Goal: Task Accomplishment & Management: Complete application form

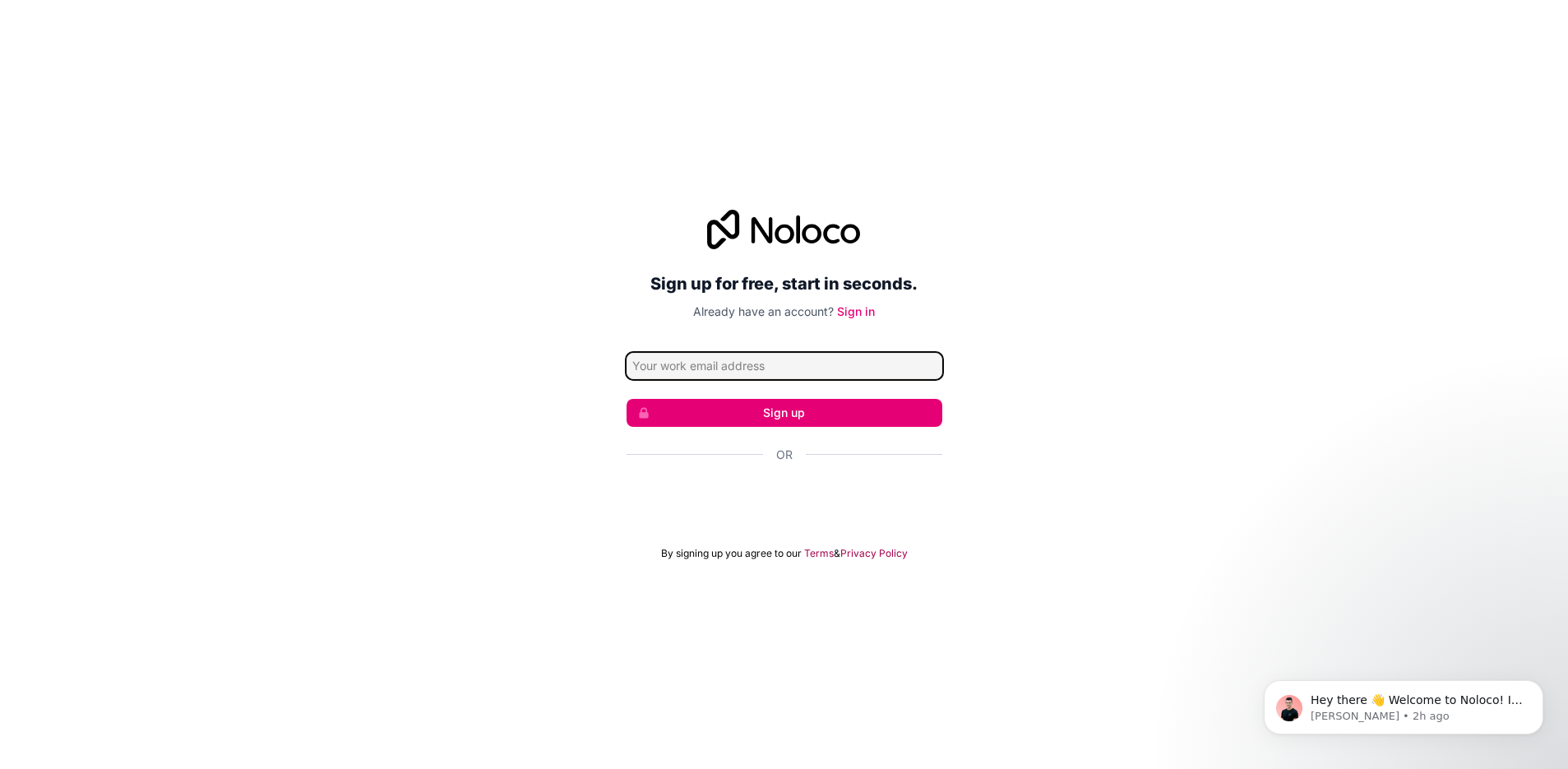
click at [804, 374] on input "Email address" at bounding box center [784, 366] width 316 height 27
type input "[EMAIL_ADDRESS][DOMAIN_NAME]"
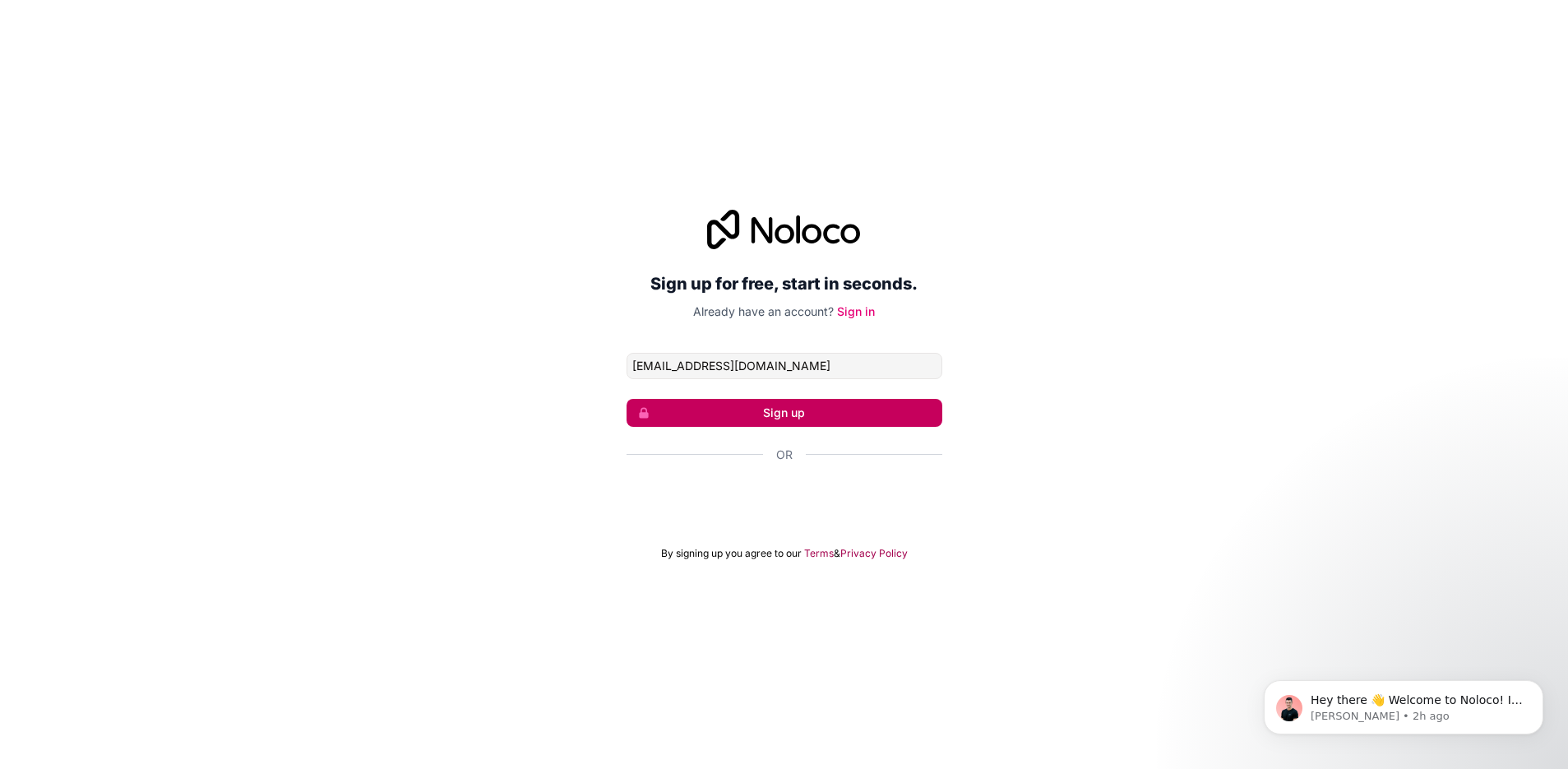
click at [814, 410] on button "Sign up" at bounding box center [784, 413] width 316 height 28
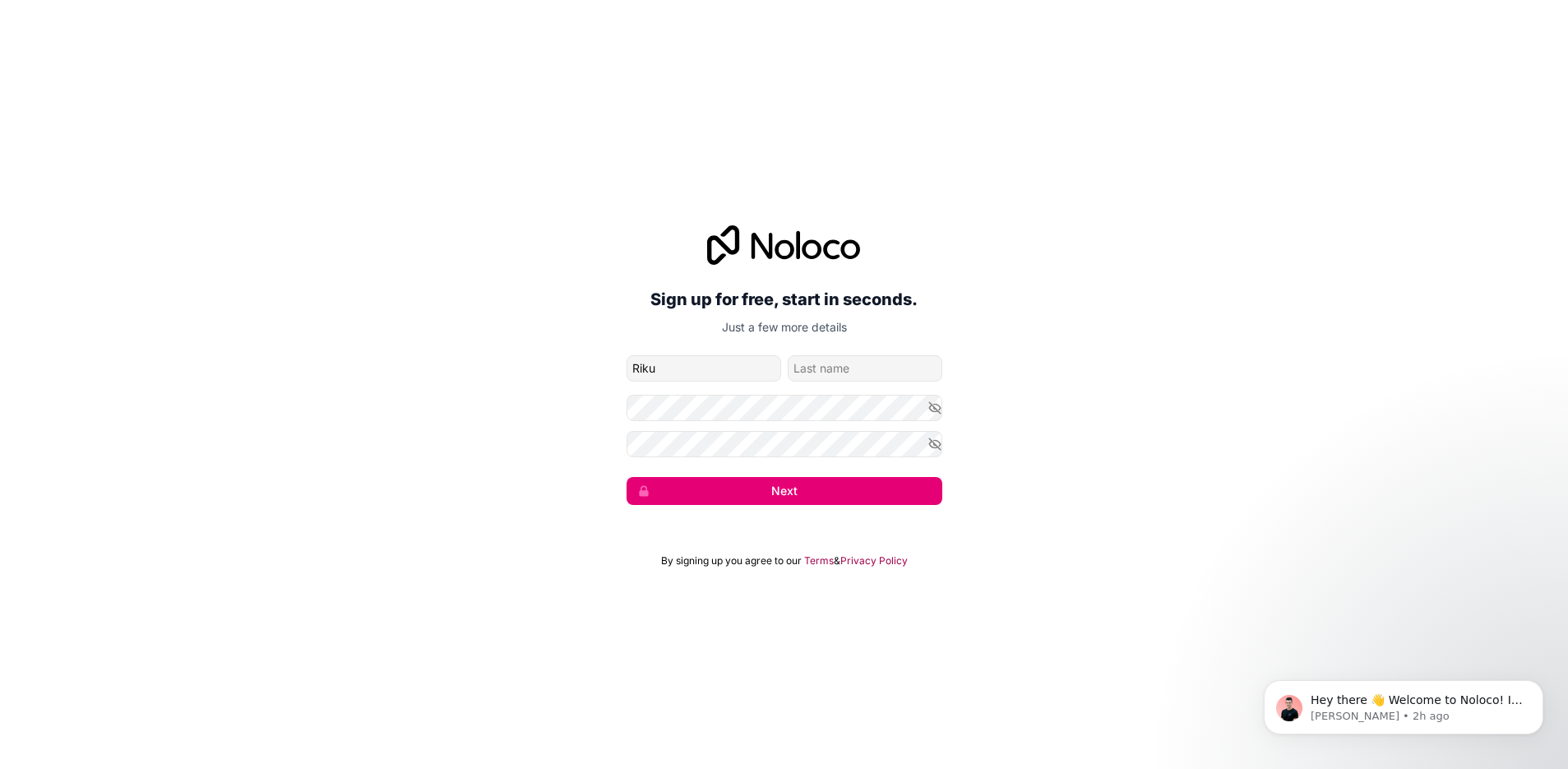
type input "Riku"
type input "Lietevuori"
click at [939, 409] on icon "button" at bounding box center [935, 407] width 12 height 7
click at [933, 443] on icon "button" at bounding box center [935, 444] width 12 height 12
click at [760, 492] on button "Next" at bounding box center [784, 491] width 316 height 28
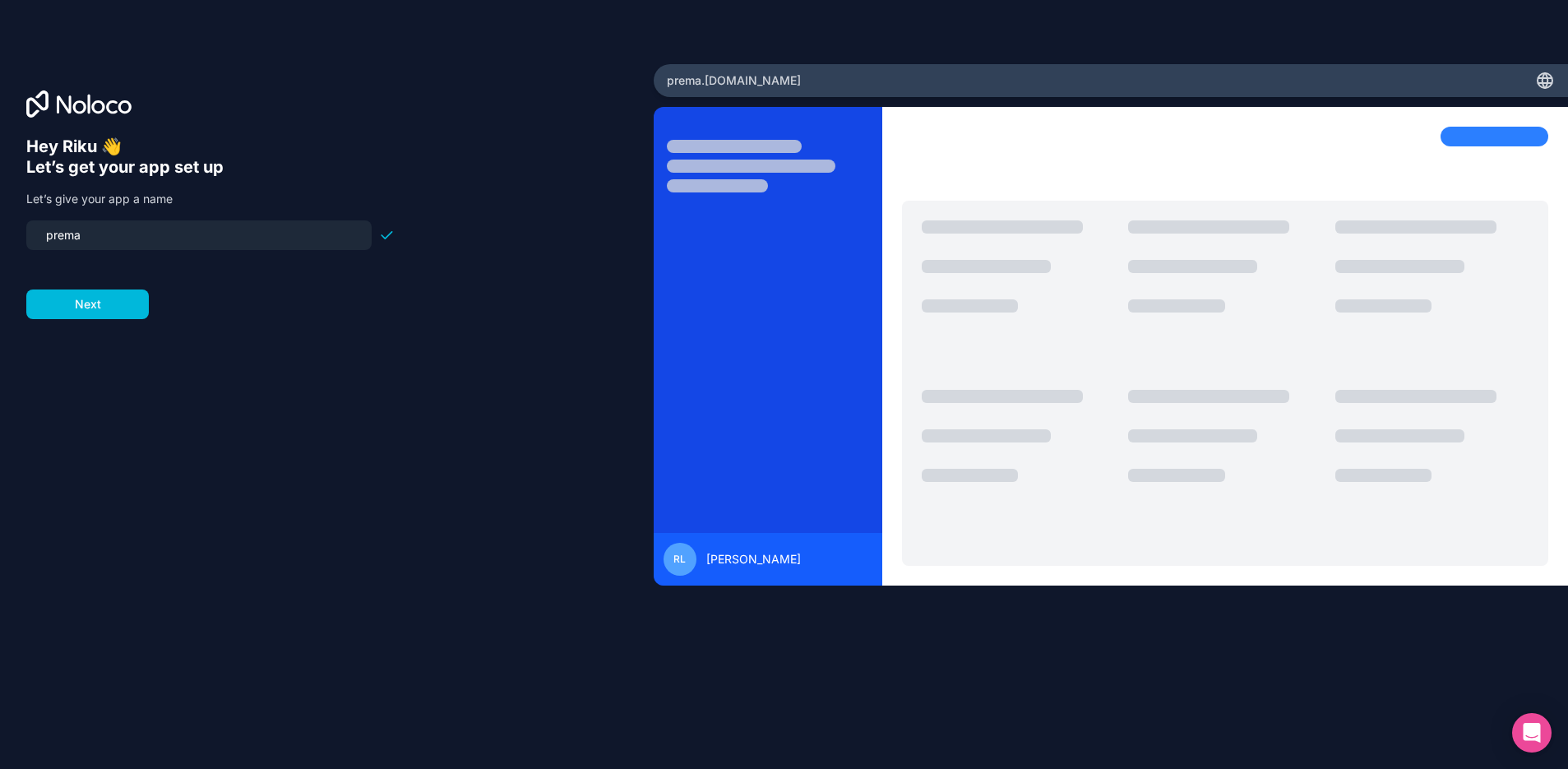
click at [0, 266] on html "Hey [PERSON_NAME] 👋 Let’s get your app set up Let’s give your app a name prema …" at bounding box center [784, 384] width 1568 height 769
type input "prema"
click at [105, 307] on button "Next" at bounding box center [87, 305] width 122 height 30
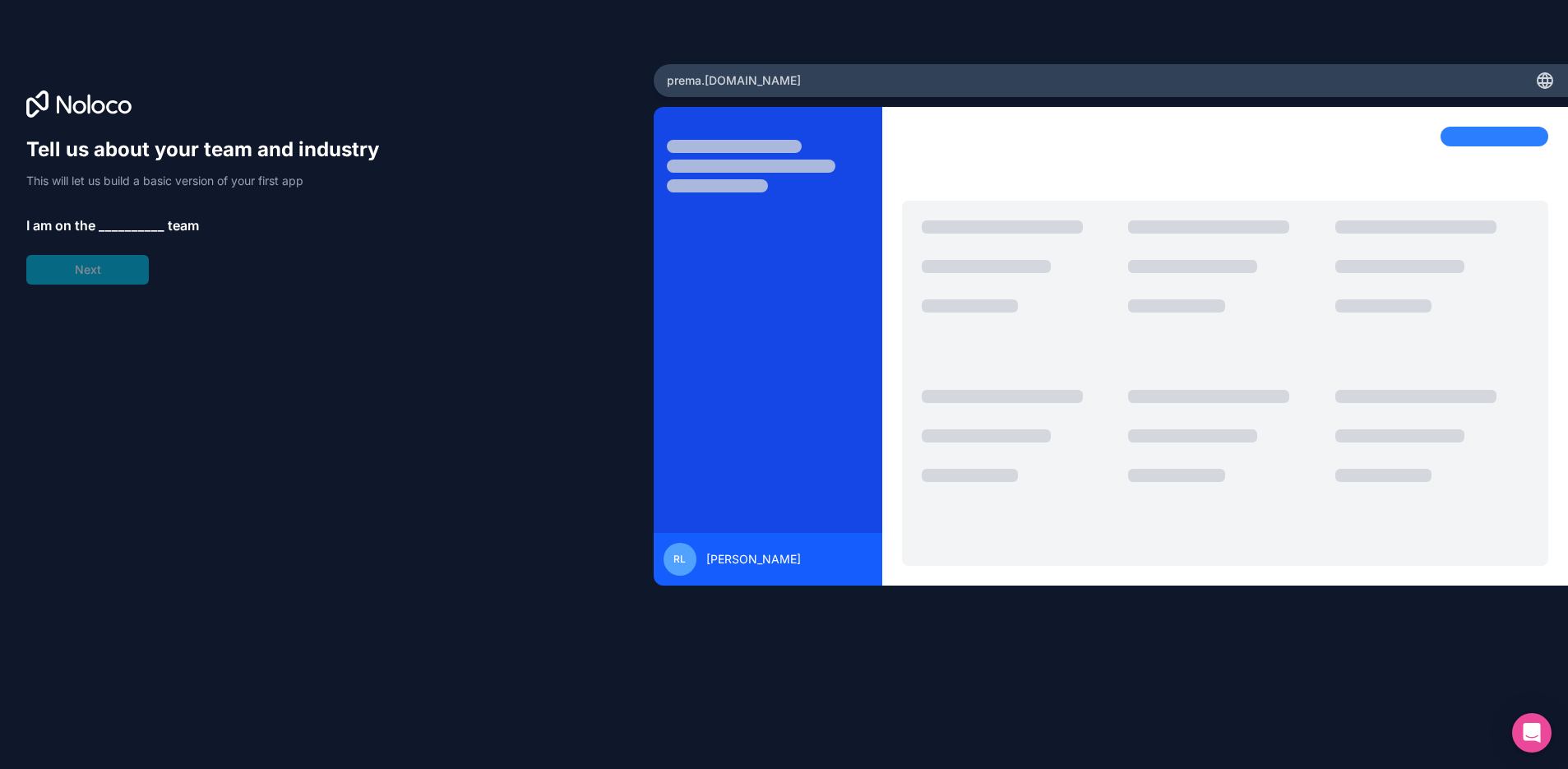
click at [136, 220] on span "__________" at bounding box center [131, 226] width 66 height 20
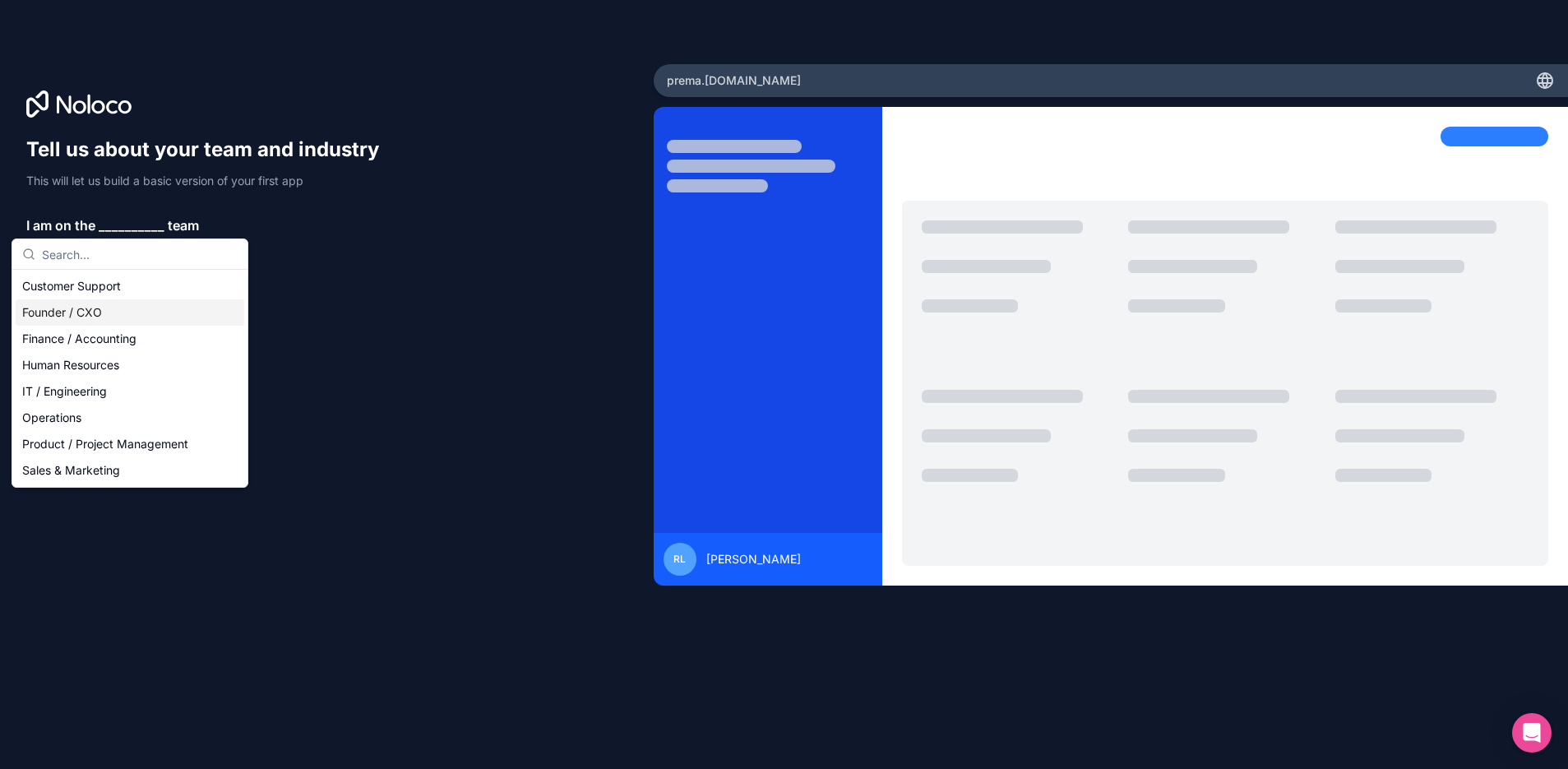
click at [161, 314] on div "Founder / CXO" at bounding box center [130, 313] width 229 height 27
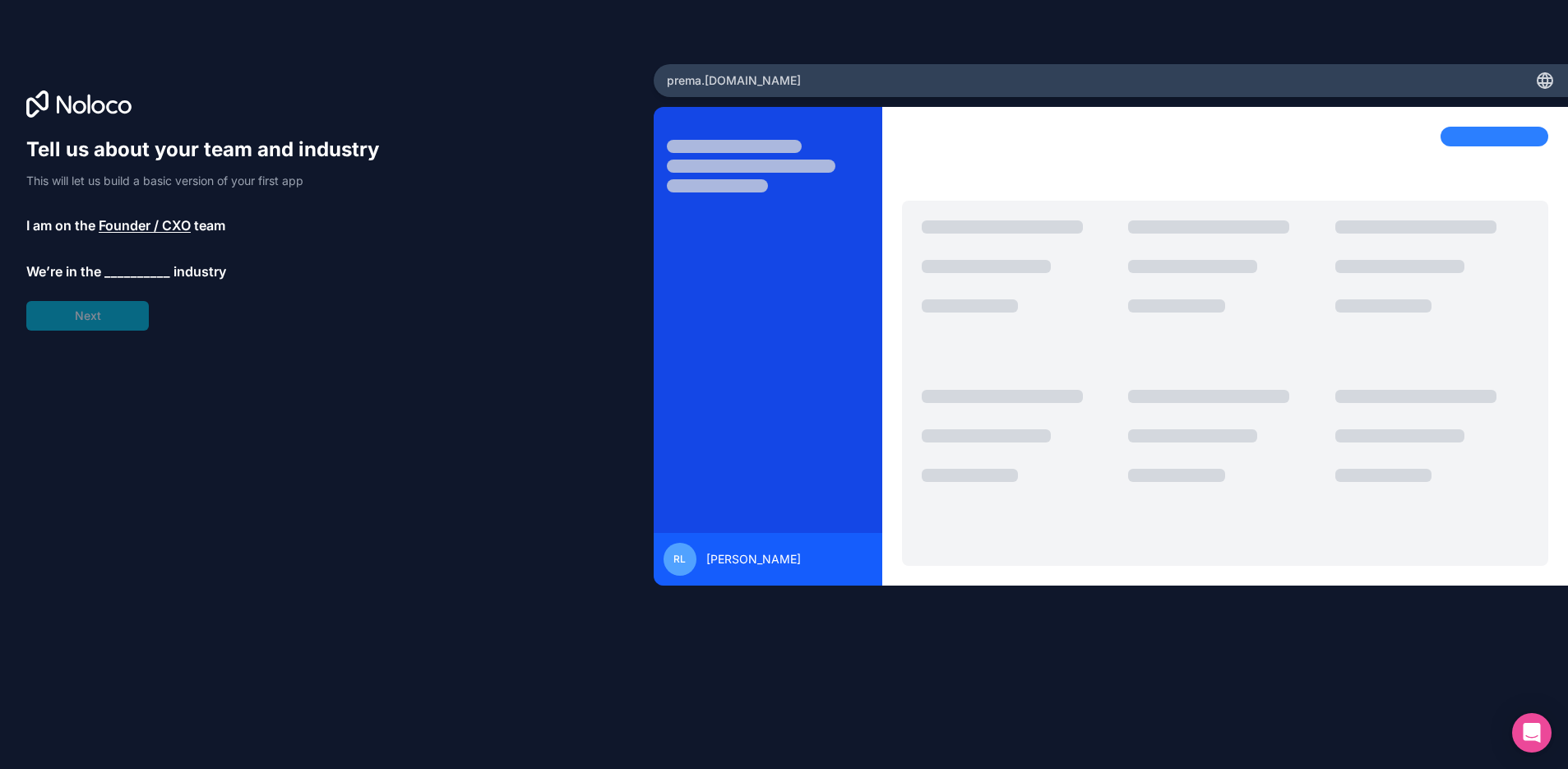
click at [128, 272] on span "__________" at bounding box center [137, 271] width 66 height 20
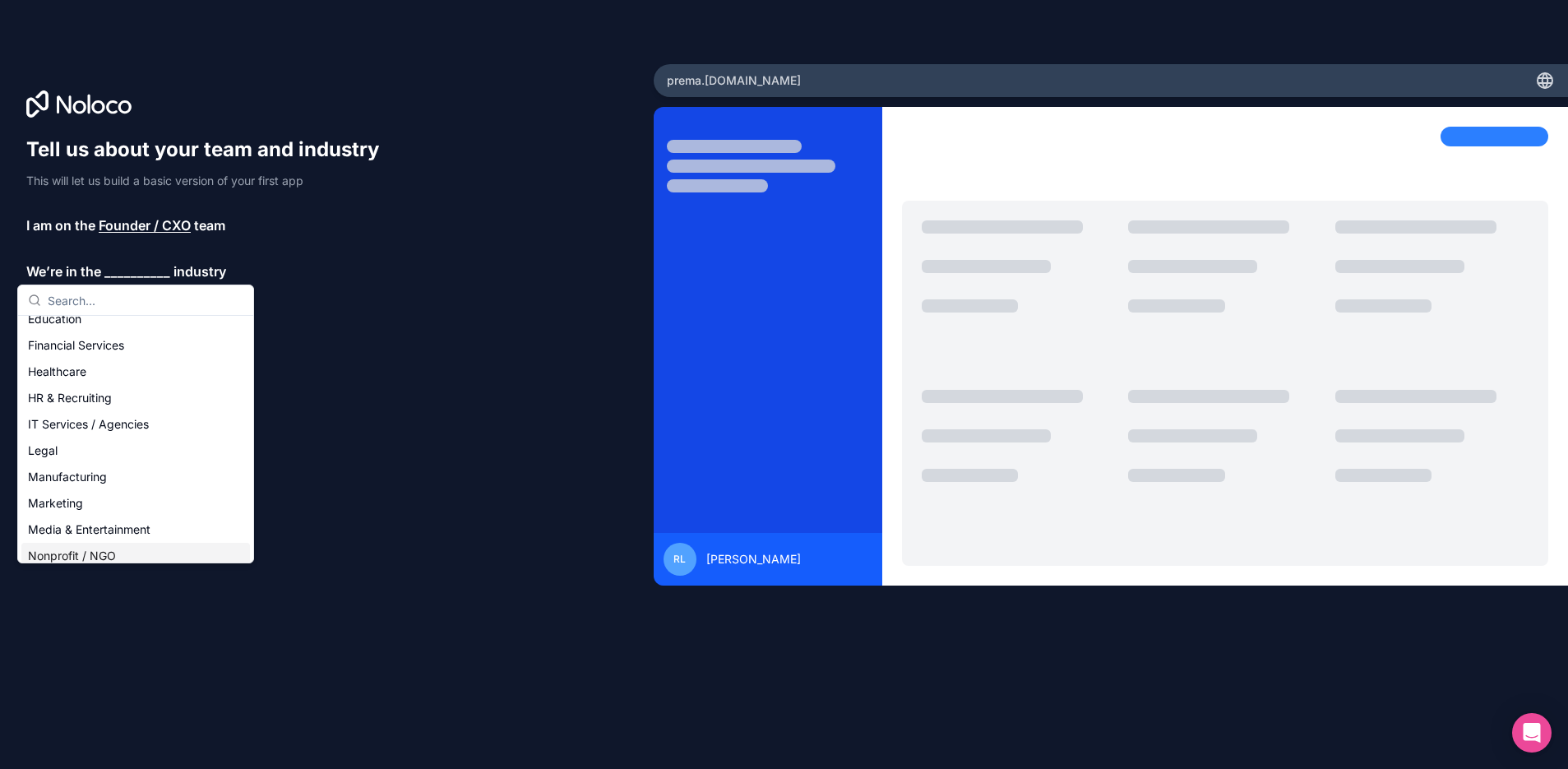
scroll to position [175, 0]
click at [119, 500] on div "Real Estate" at bounding box center [136, 500] width 229 height 27
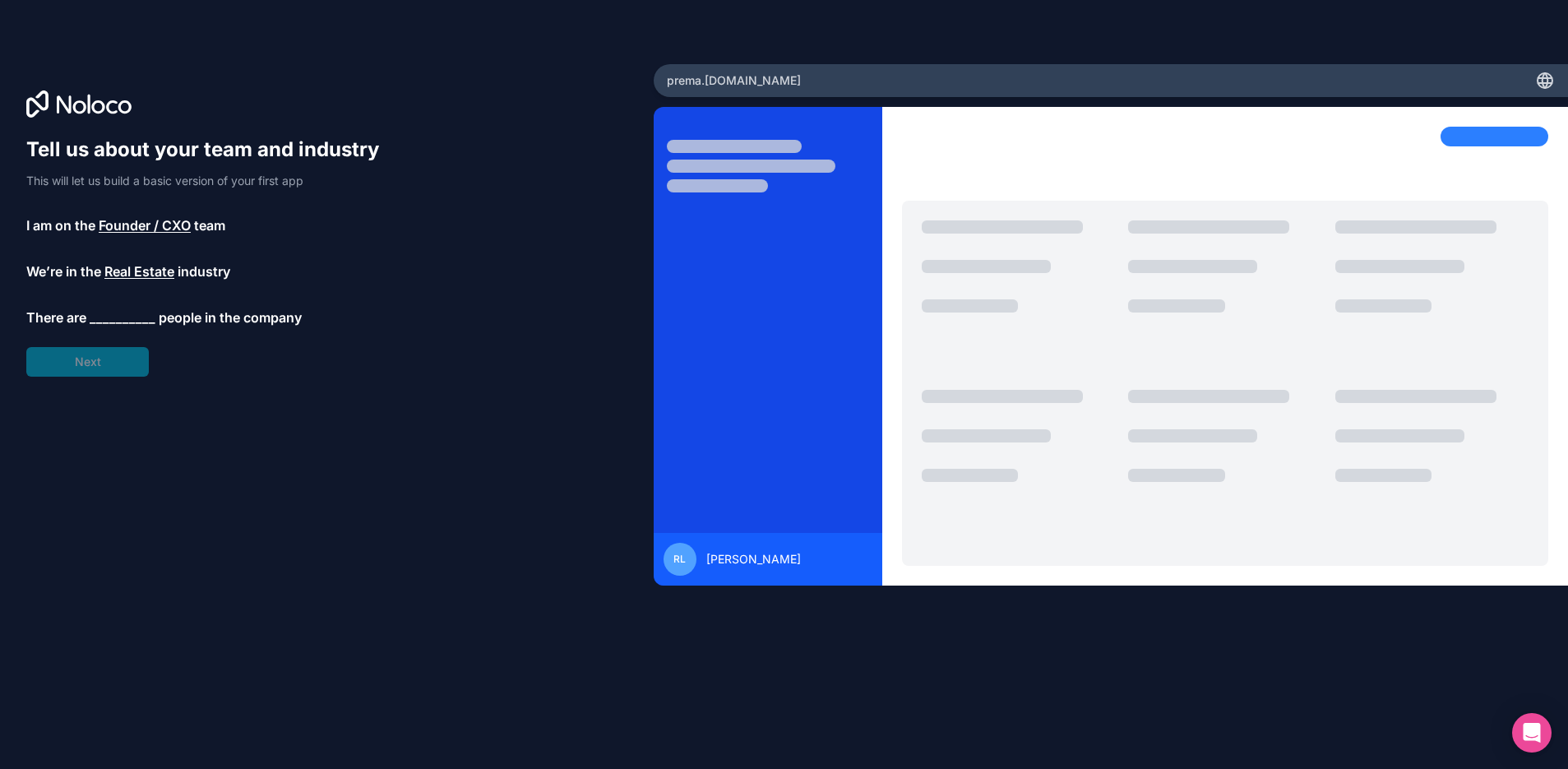
click at [115, 314] on span "__________" at bounding box center [122, 318] width 66 height 20
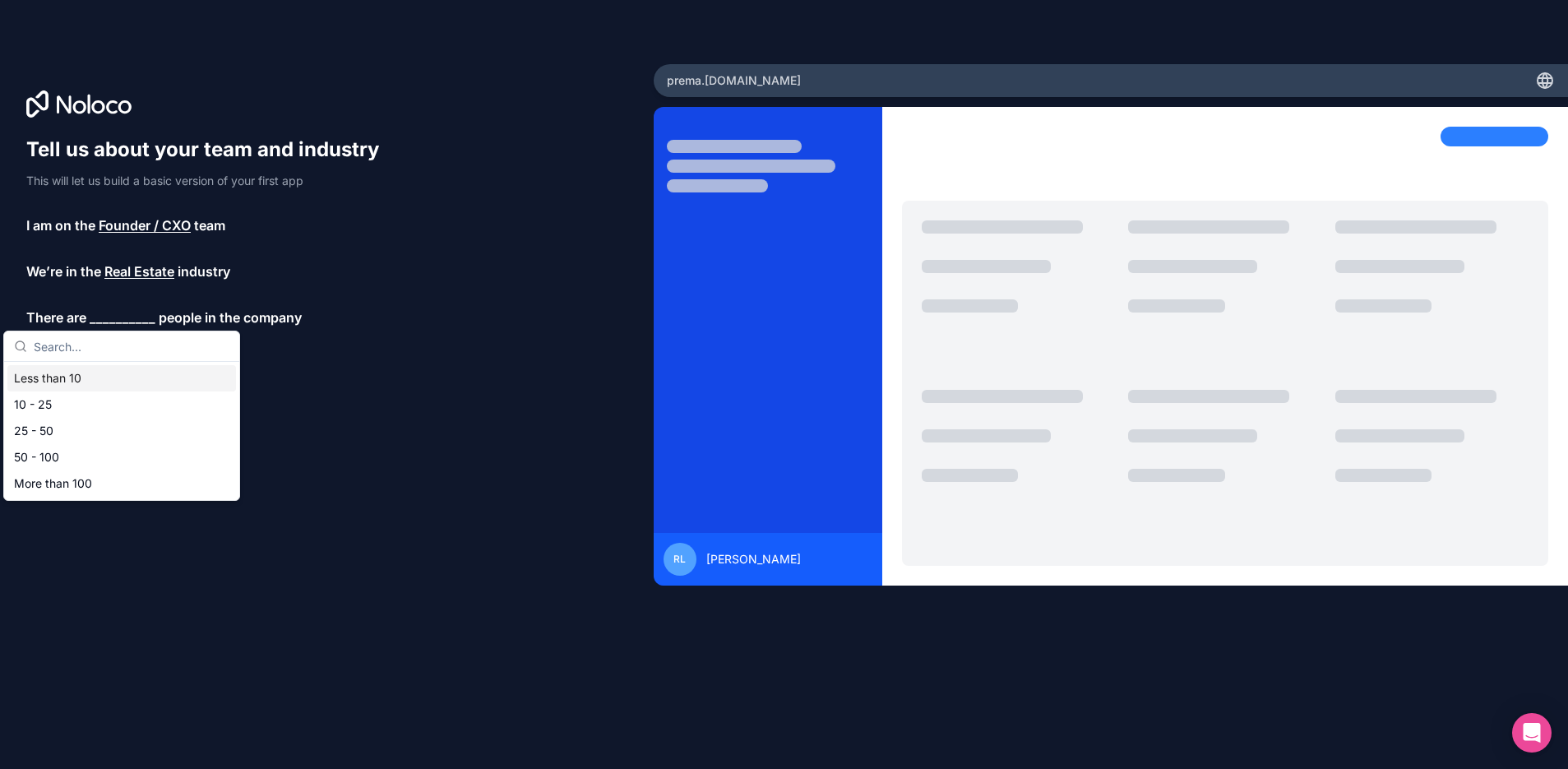
click at [121, 384] on div "Less than 10" at bounding box center [121, 379] width 229 height 27
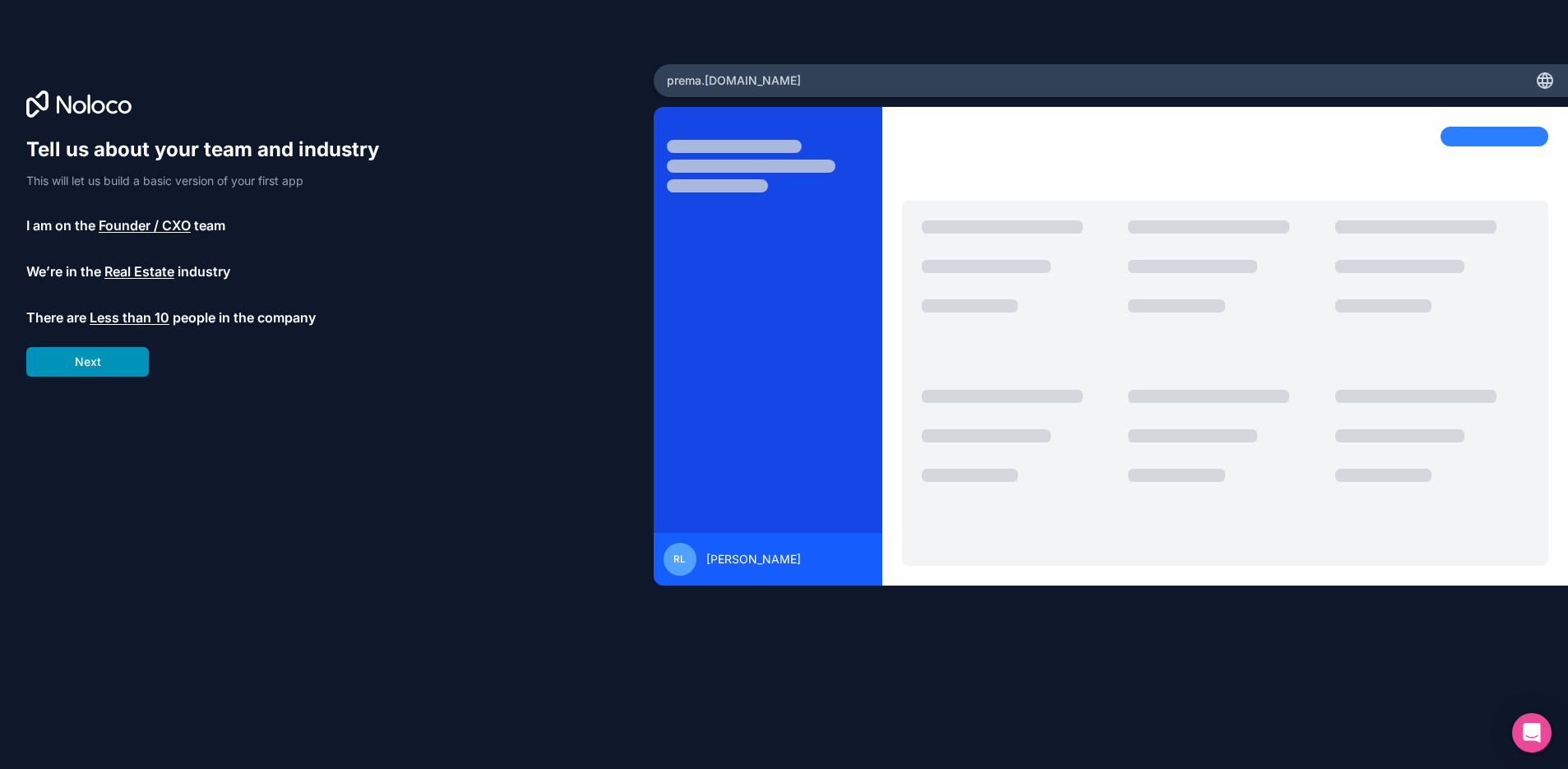
click at [106, 361] on button "Next" at bounding box center [87, 362] width 122 height 30
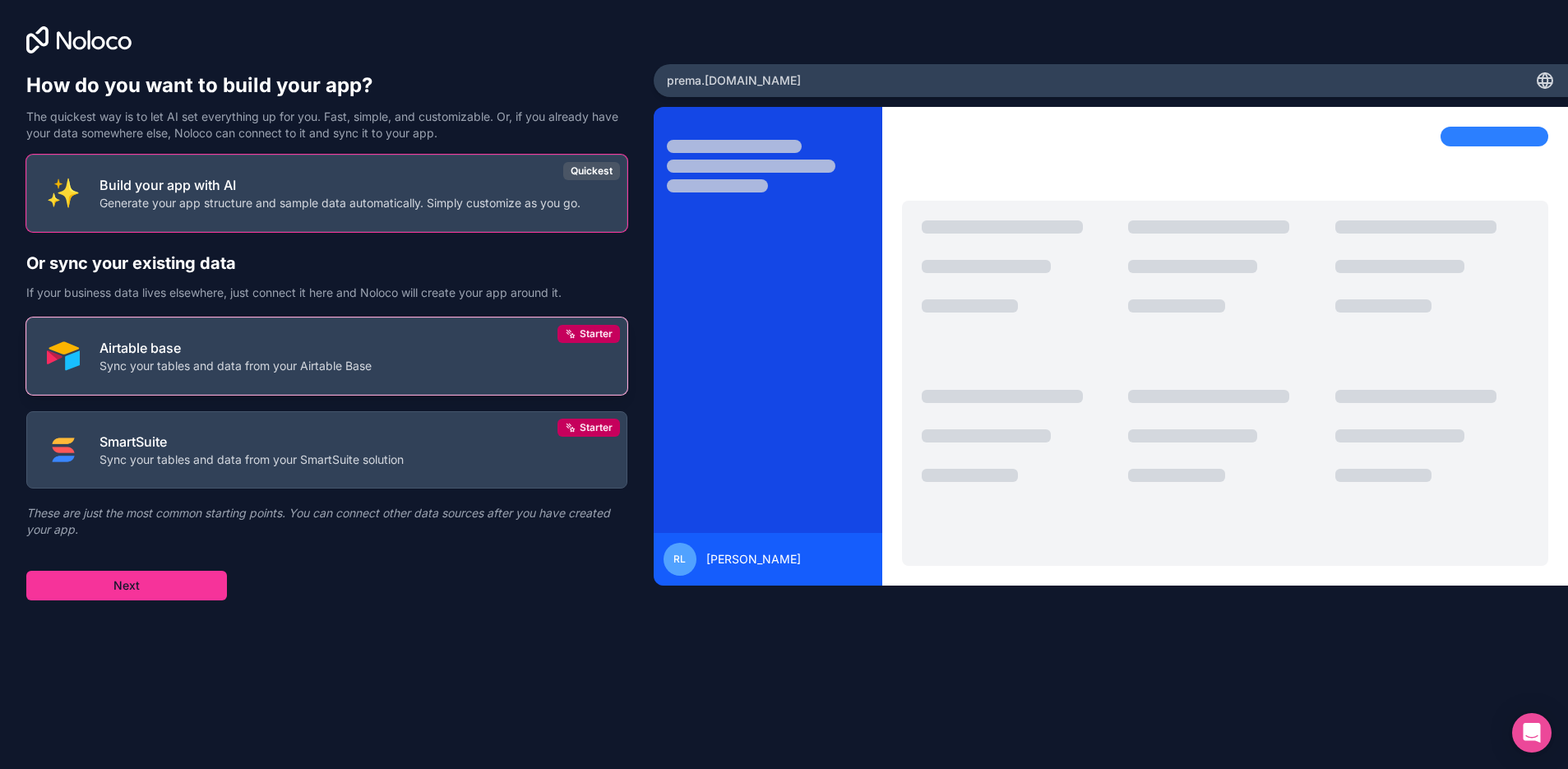
click at [348, 366] on p "Sync your tables and data from your Airtable Base" at bounding box center [235, 366] width 272 height 17
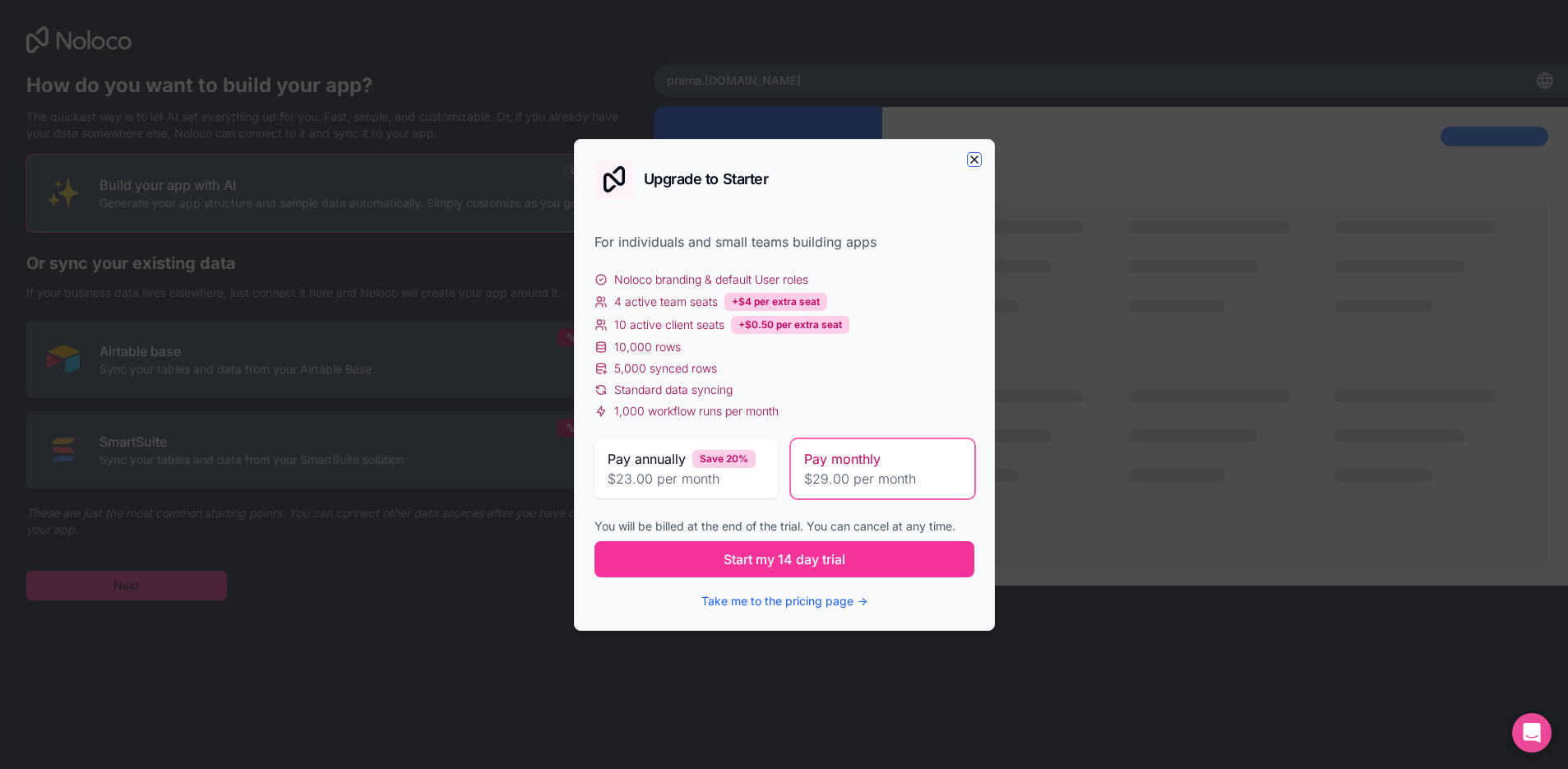
click at [976, 156] on icon "button" at bounding box center [974, 160] width 13 height 13
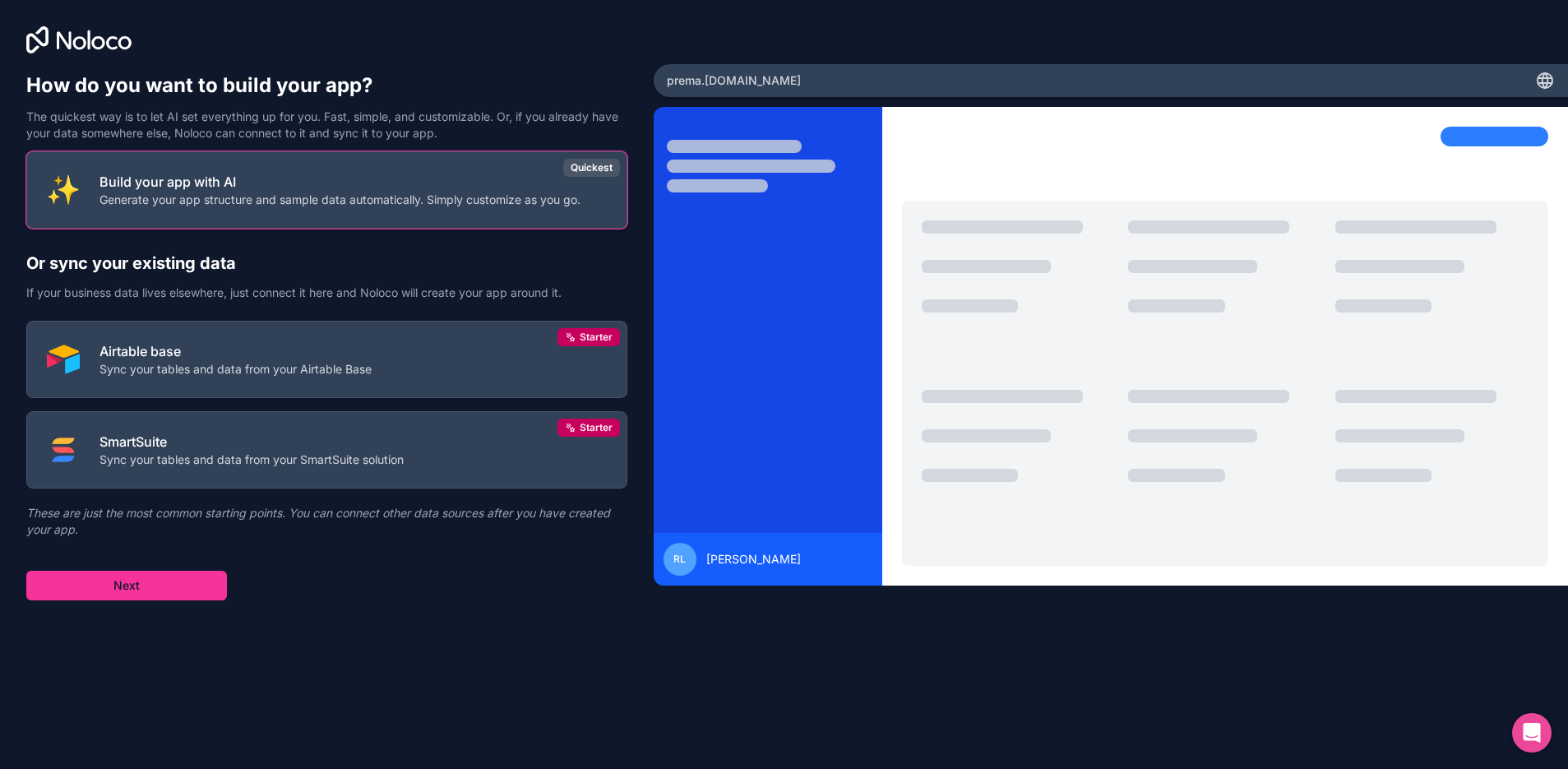
click at [336, 189] on p "Build your app with AI" at bounding box center [340, 182] width 481 height 20
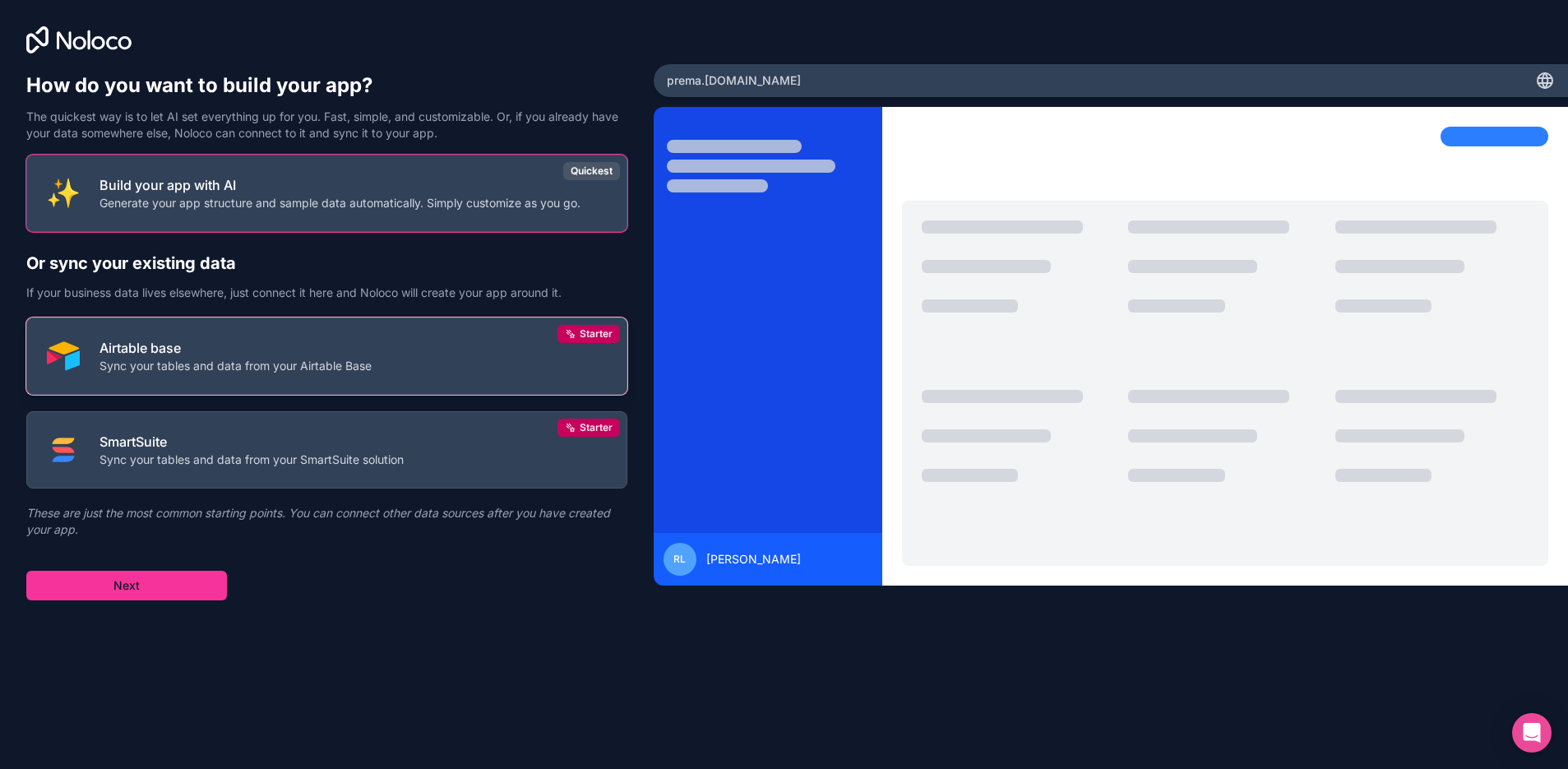
click at [321, 383] on button "Airtable base Sync your tables and data from your Airtable Base Starter" at bounding box center [327, 356] width 601 height 77
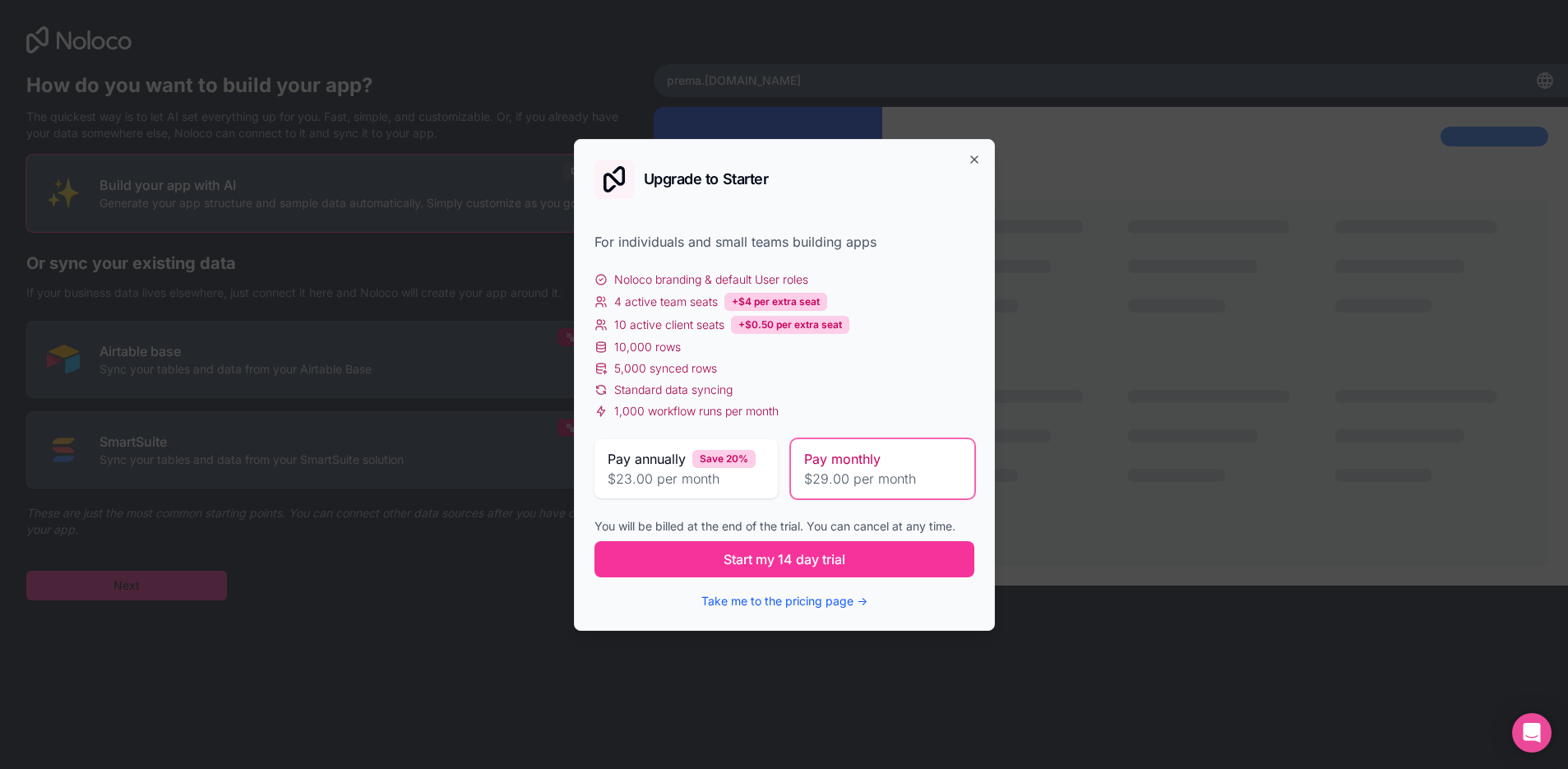
click at [677, 466] on span "Pay annually" at bounding box center [646, 459] width 78 height 20
click at [968, 155] on icon "button" at bounding box center [974, 160] width 13 height 13
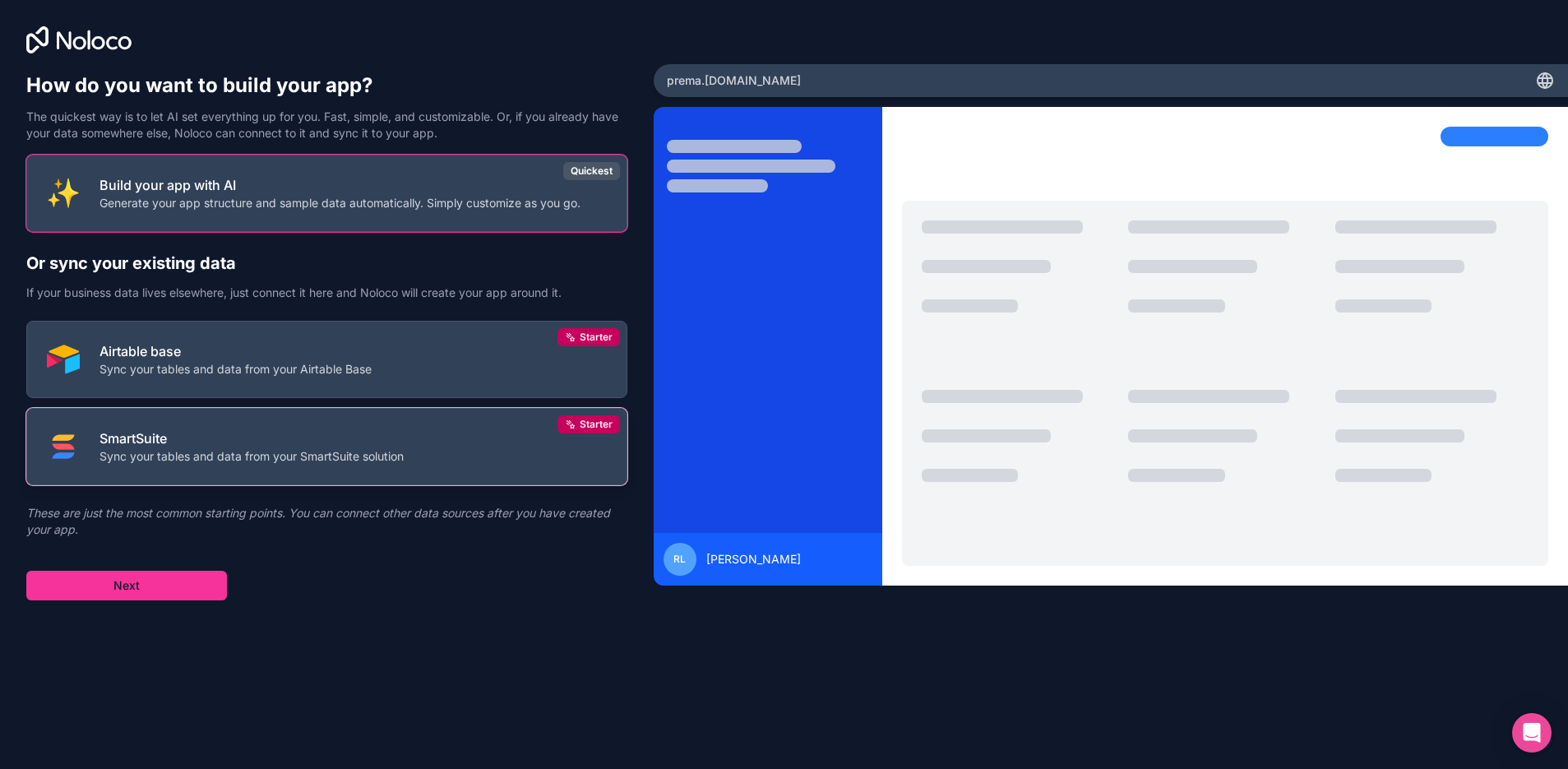
click at [289, 469] on button "SmartSuite Sync your tables and data from your SmartSuite solution Starter" at bounding box center [327, 446] width 601 height 77
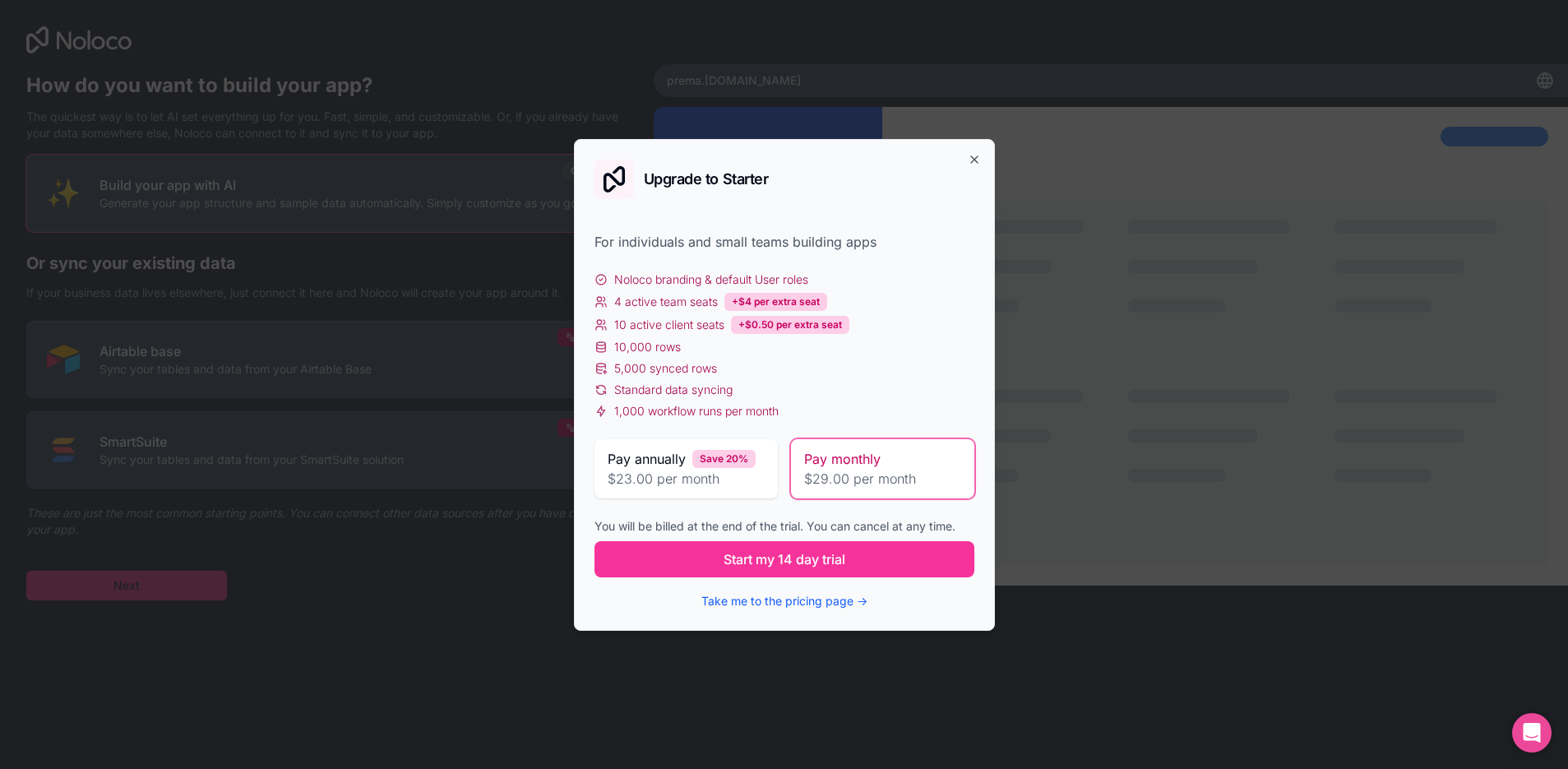
click at [950, 164] on div "Upgrade to Starter" at bounding box center [784, 179] width 380 height 39
click at [974, 153] on icon "button" at bounding box center [974, 160] width 13 height 13
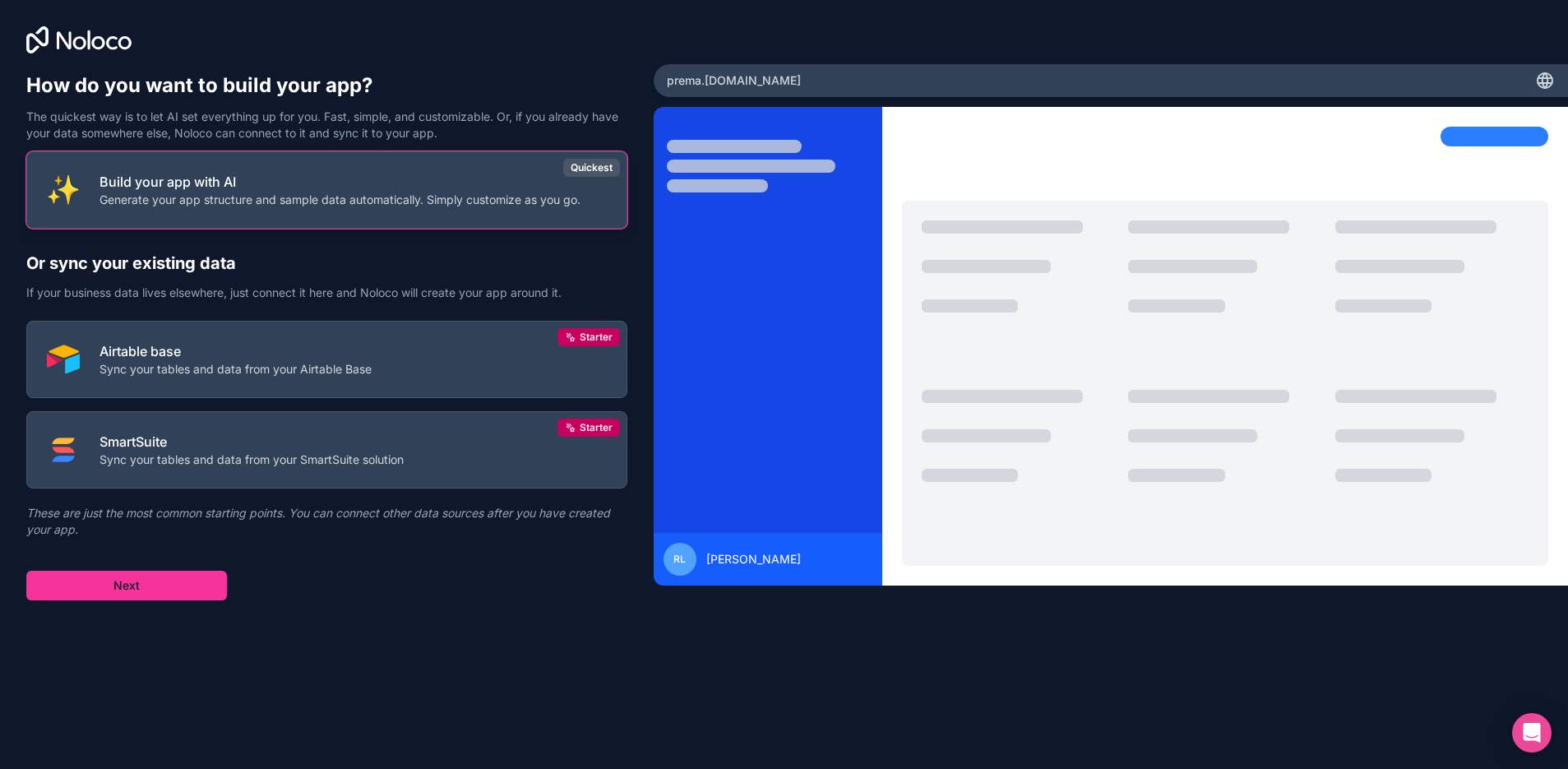
click at [419, 203] on p "Generate your app structure and sample data automatically. Simply customize as …" at bounding box center [340, 200] width 481 height 17
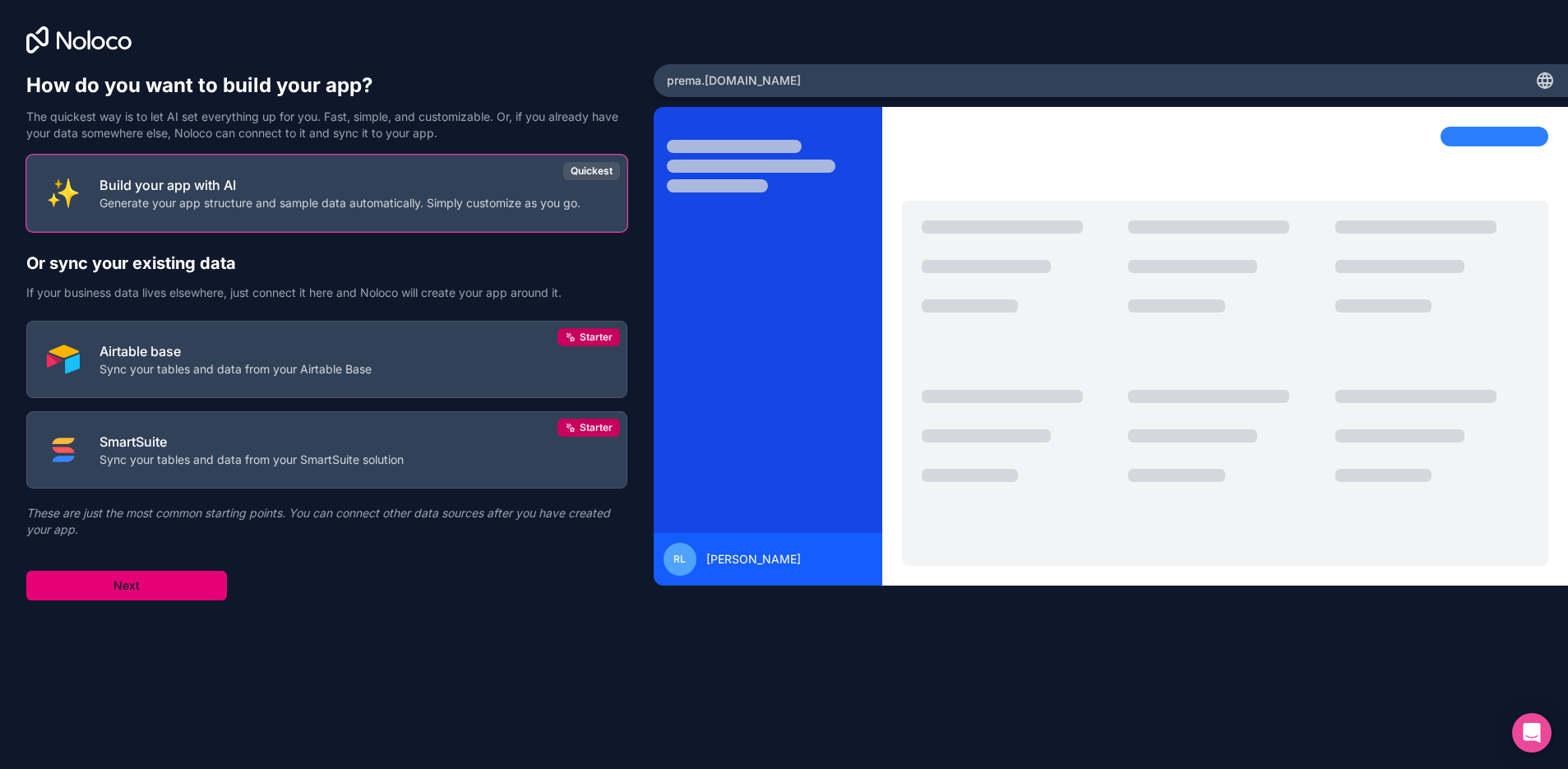
click at [111, 578] on button "Next" at bounding box center [126, 586] width 200 height 30
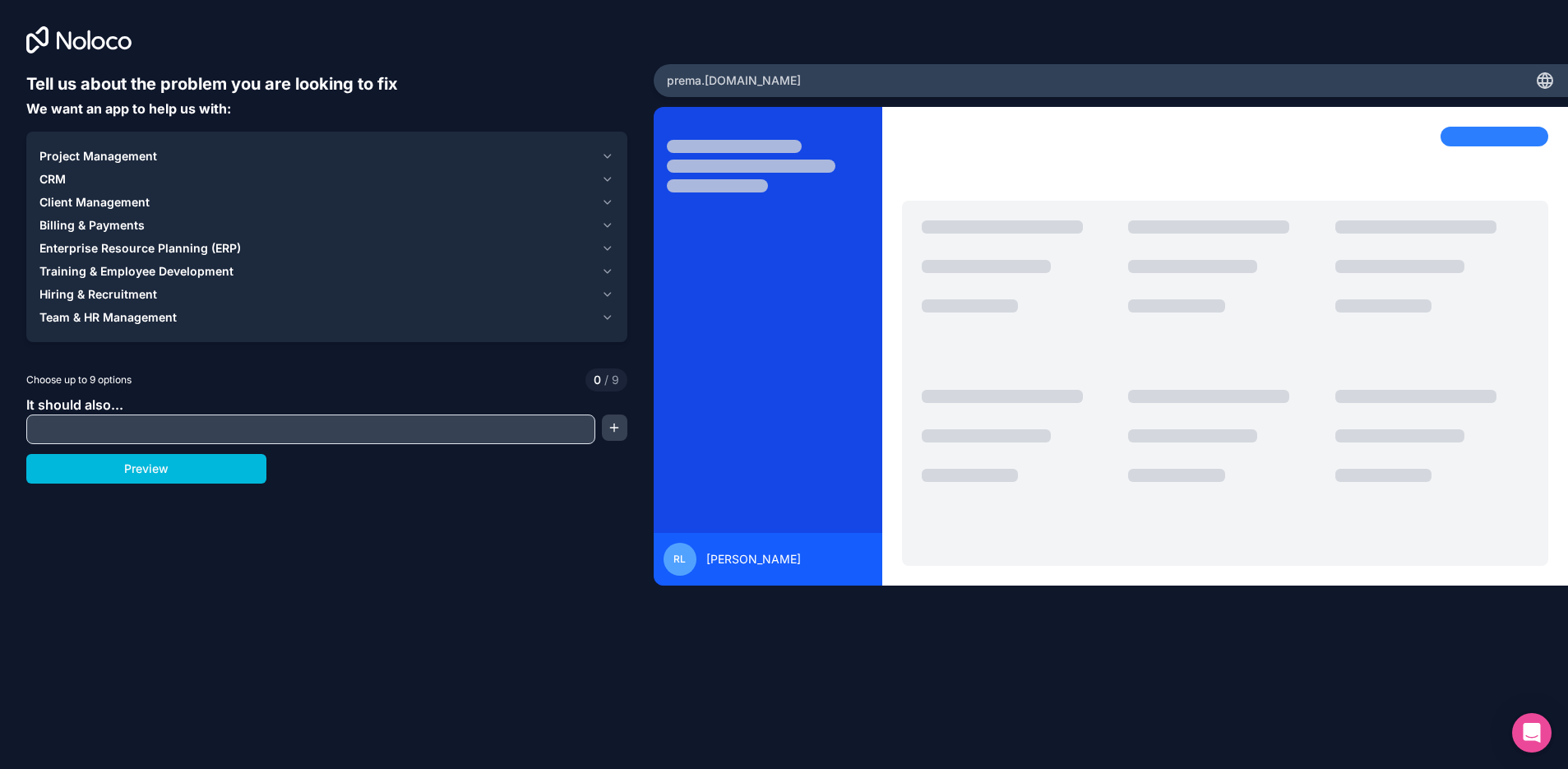
click at [220, 428] on input "text" at bounding box center [311, 429] width 561 height 23
click at [617, 173] on div "Project Management CRM Client Management Billing & Payments Enterprise Resource…" at bounding box center [327, 236] width 601 height 211
click at [609, 180] on icon "button" at bounding box center [607, 180] width 12 height 13
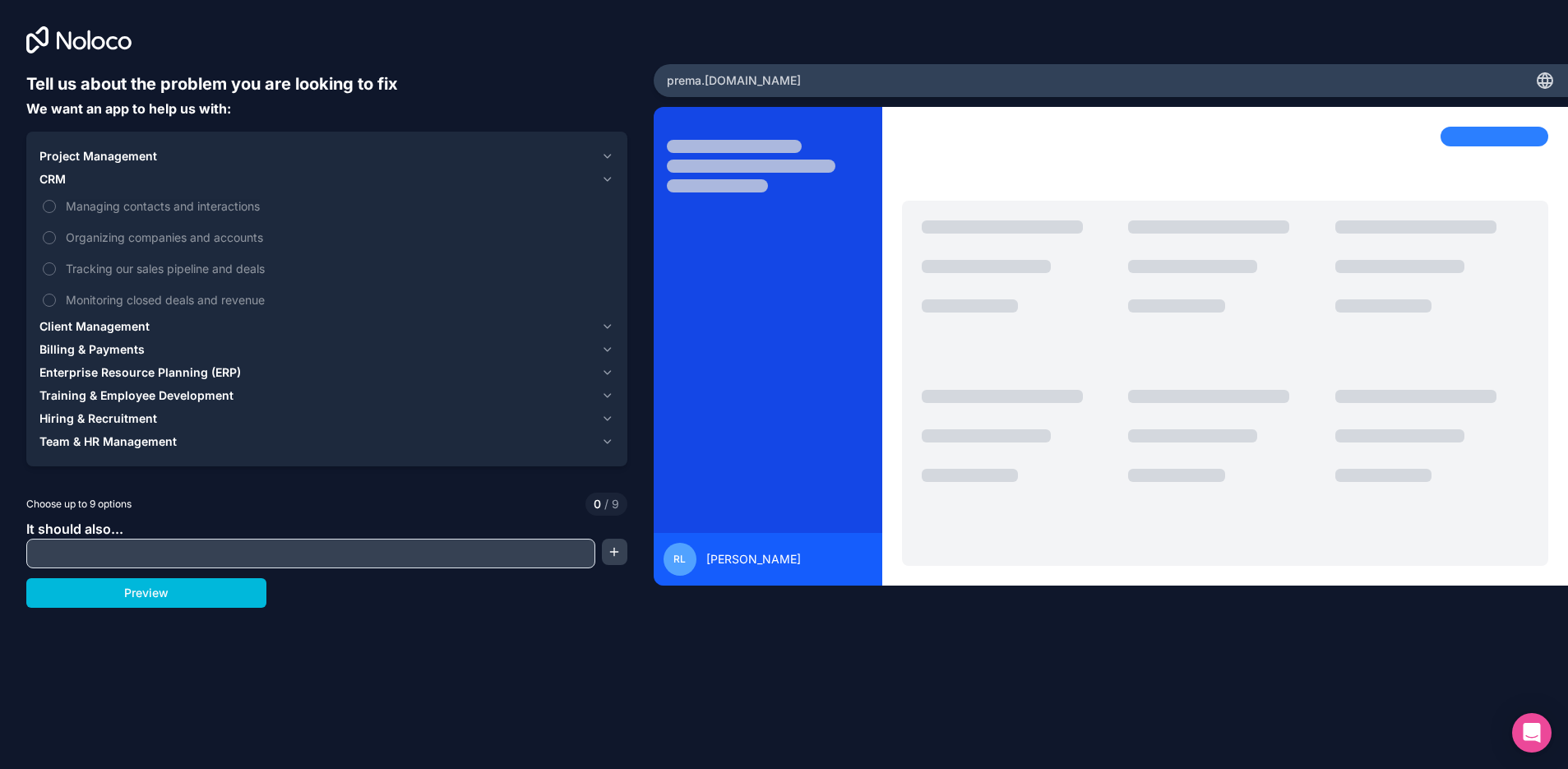
click at [609, 180] on icon "button" at bounding box center [607, 180] width 12 height 13
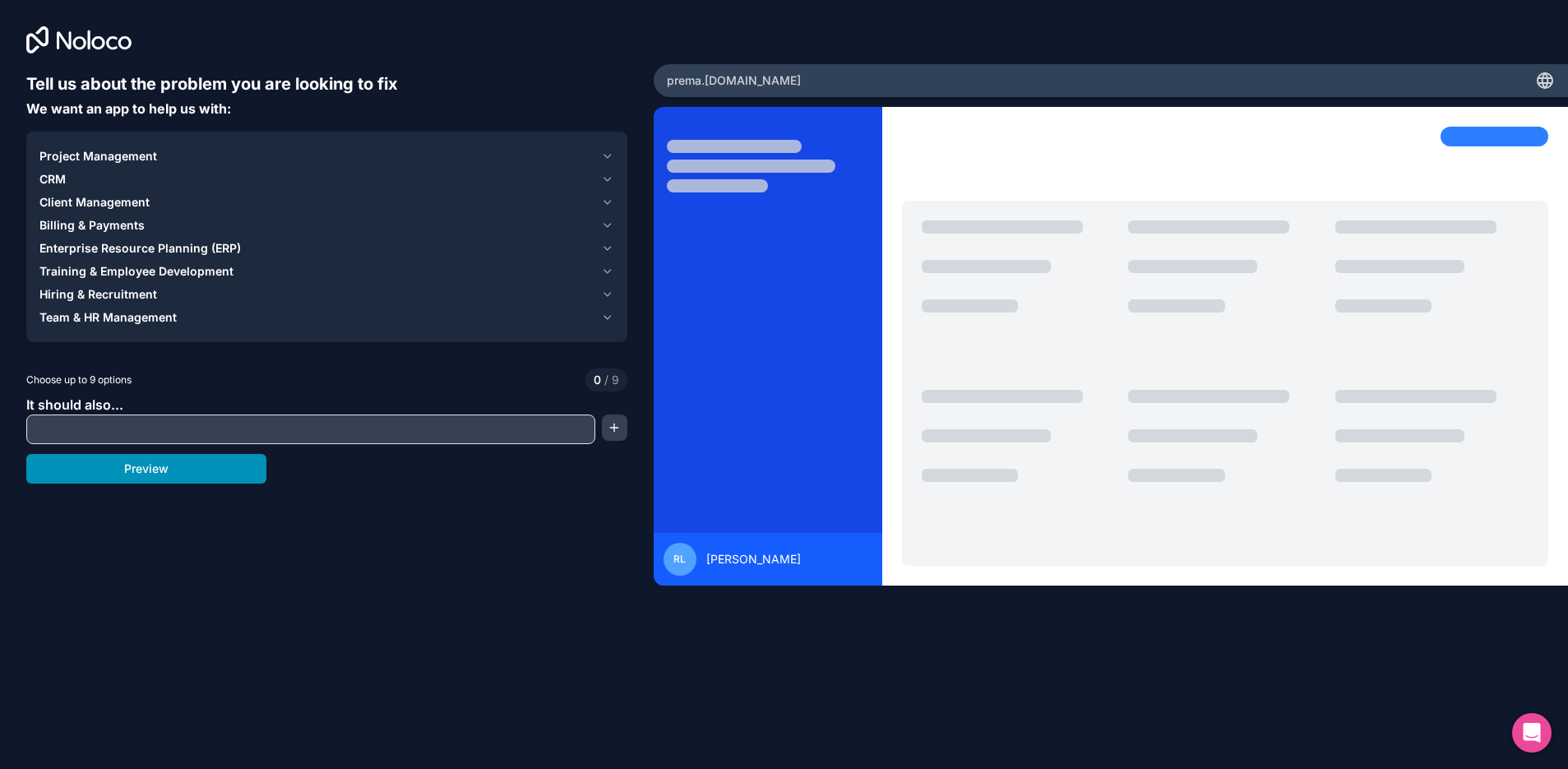
click at [176, 464] on button "Preview" at bounding box center [146, 469] width 240 height 30
click at [90, 178] on div "CRM" at bounding box center [316, 180] width 555 height 17
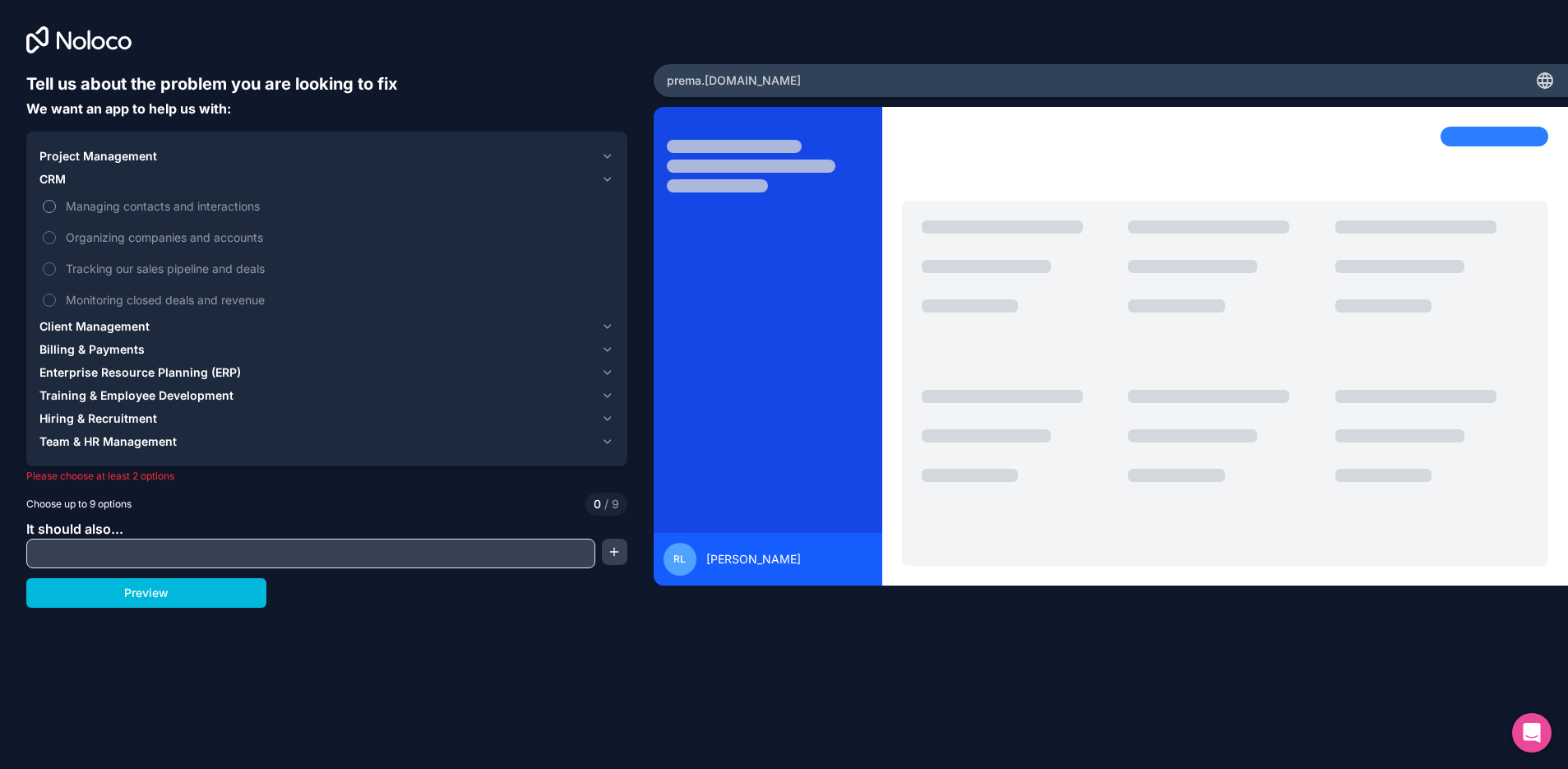
click at [200, 207] on span "Managing contacts and interactions" at bounding box center [338, 206] width 545 height 17
click at [56, 207] on button "Managing contacts and interactions" at bounding box center [49, 206] width 13 height 13
click at [141, 320] on span "Client Management" at bounding box center [94, 327] width 110 height 17
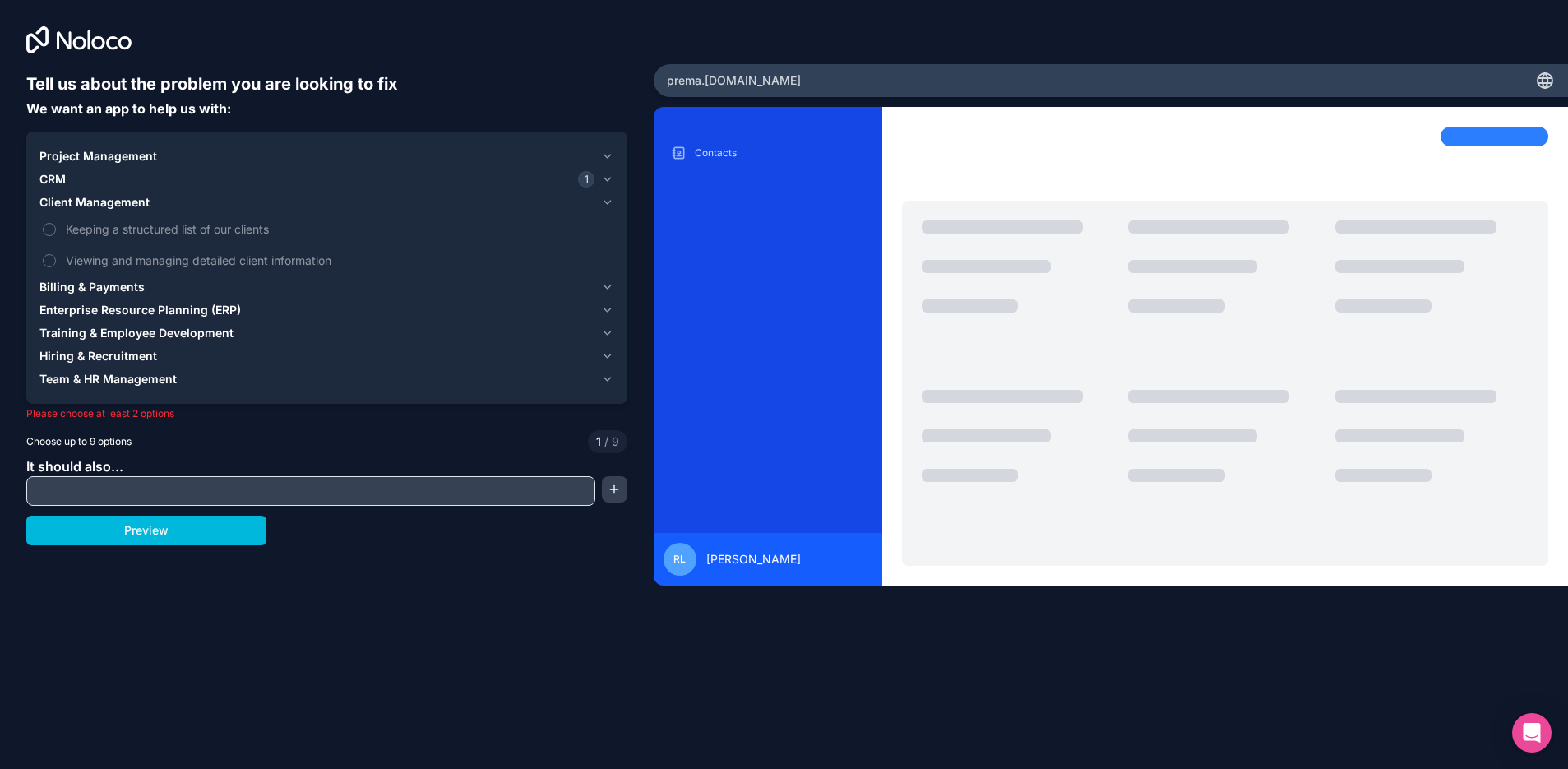
click at [78, 183] on div "CRM 1" at bounding box center [316, 180] width 555 height 17
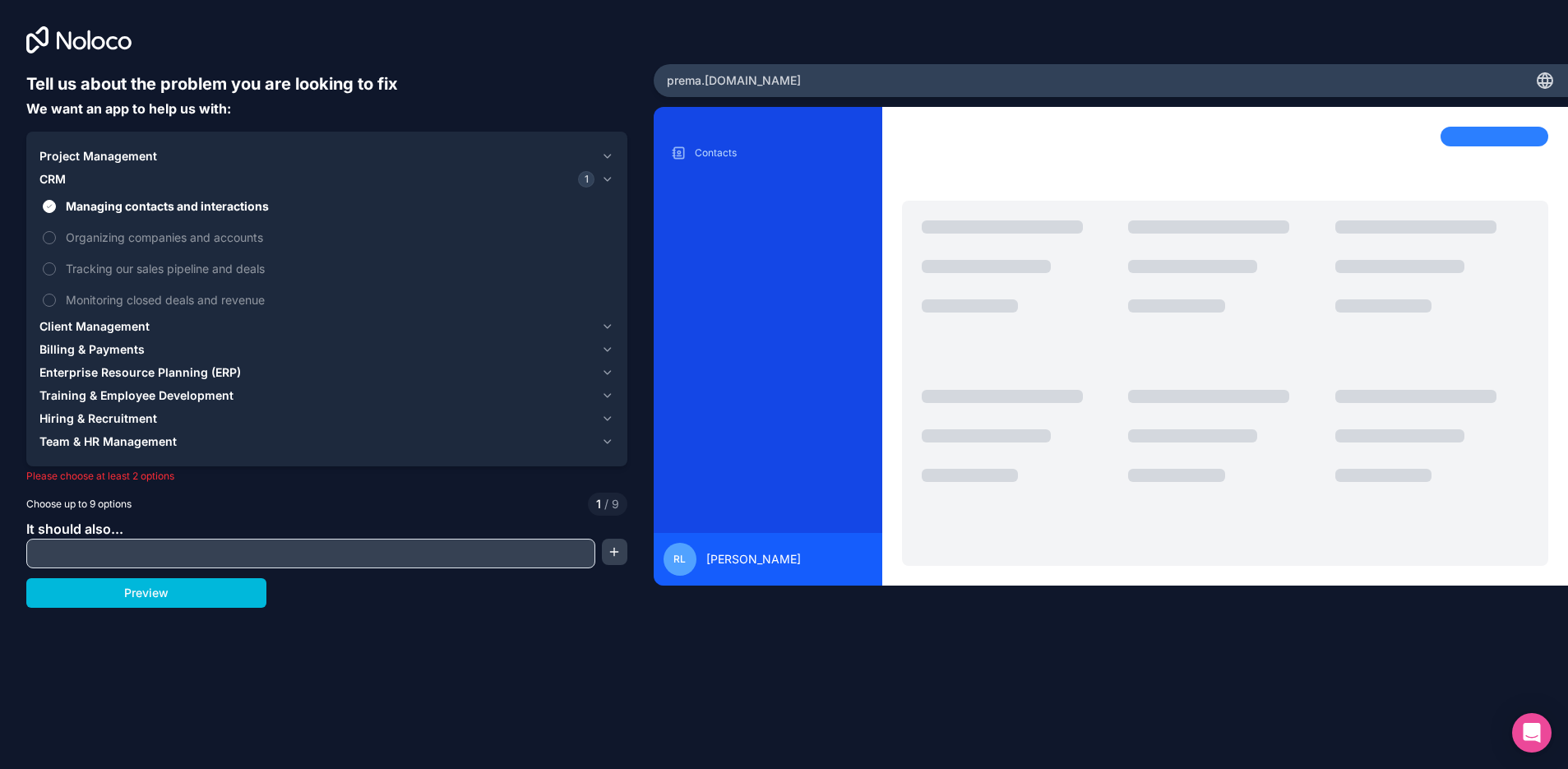
click at [217, 373] on span "Enterprise Resource Planning (ERP)" at bounding box center [140, 373] width 201 height 17
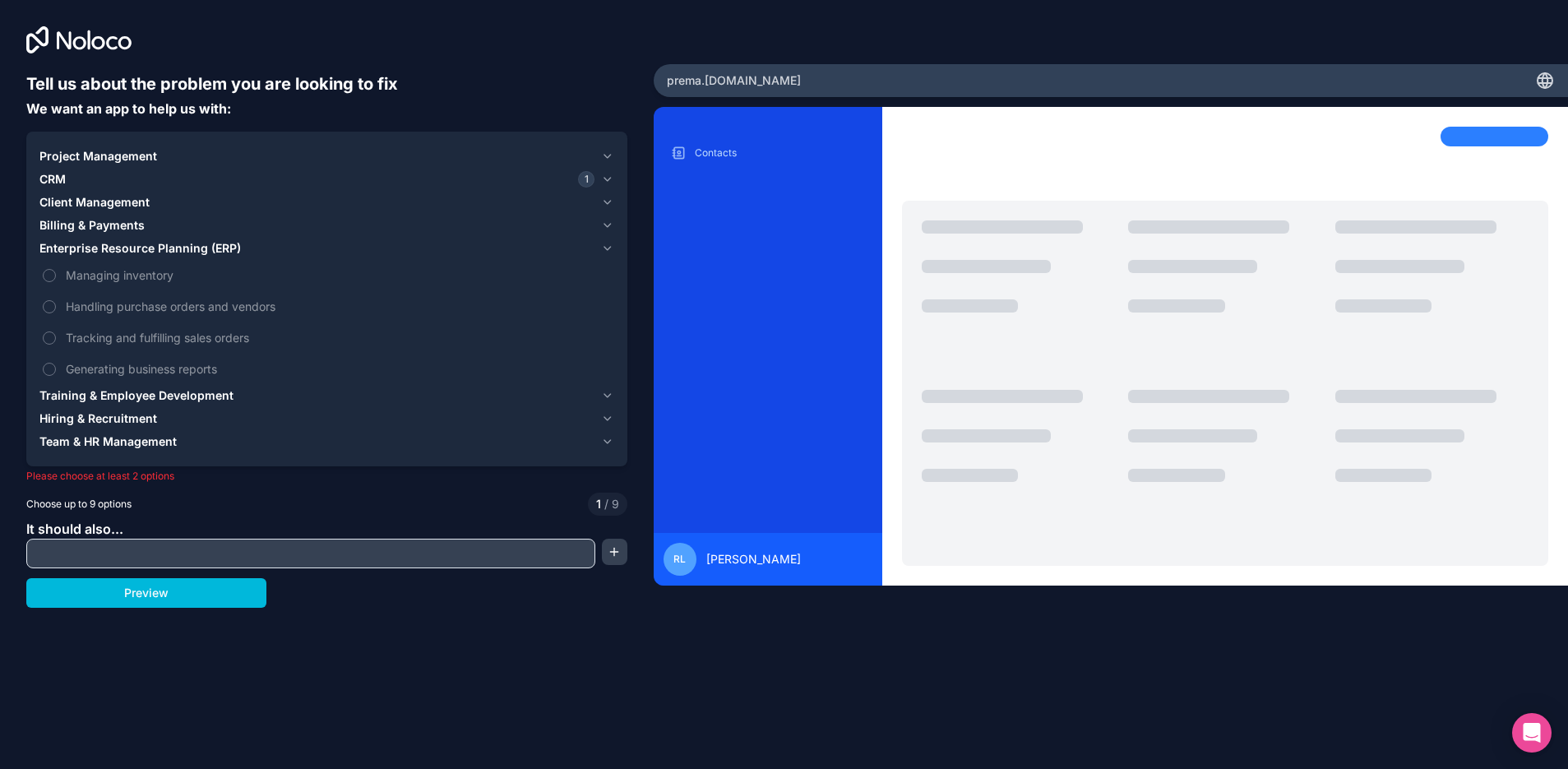
click at [214, 248] on span "Enterprise Resource Planning (ERP)" at bounding box center [140, 249] width 201 height 17
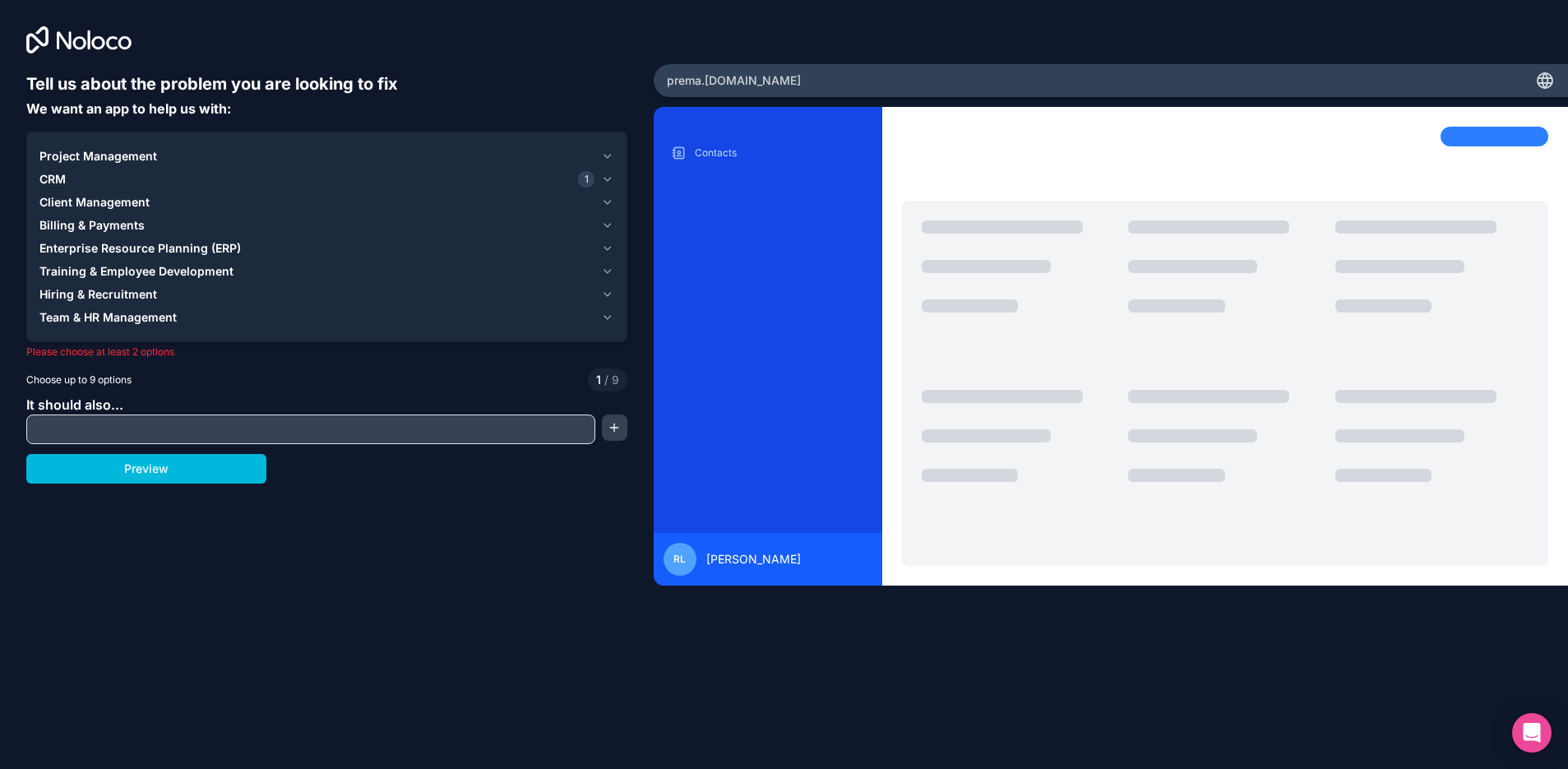
click at [149, 155] on span "Project Management" at bounding box center [97, 156] width 117 height 17
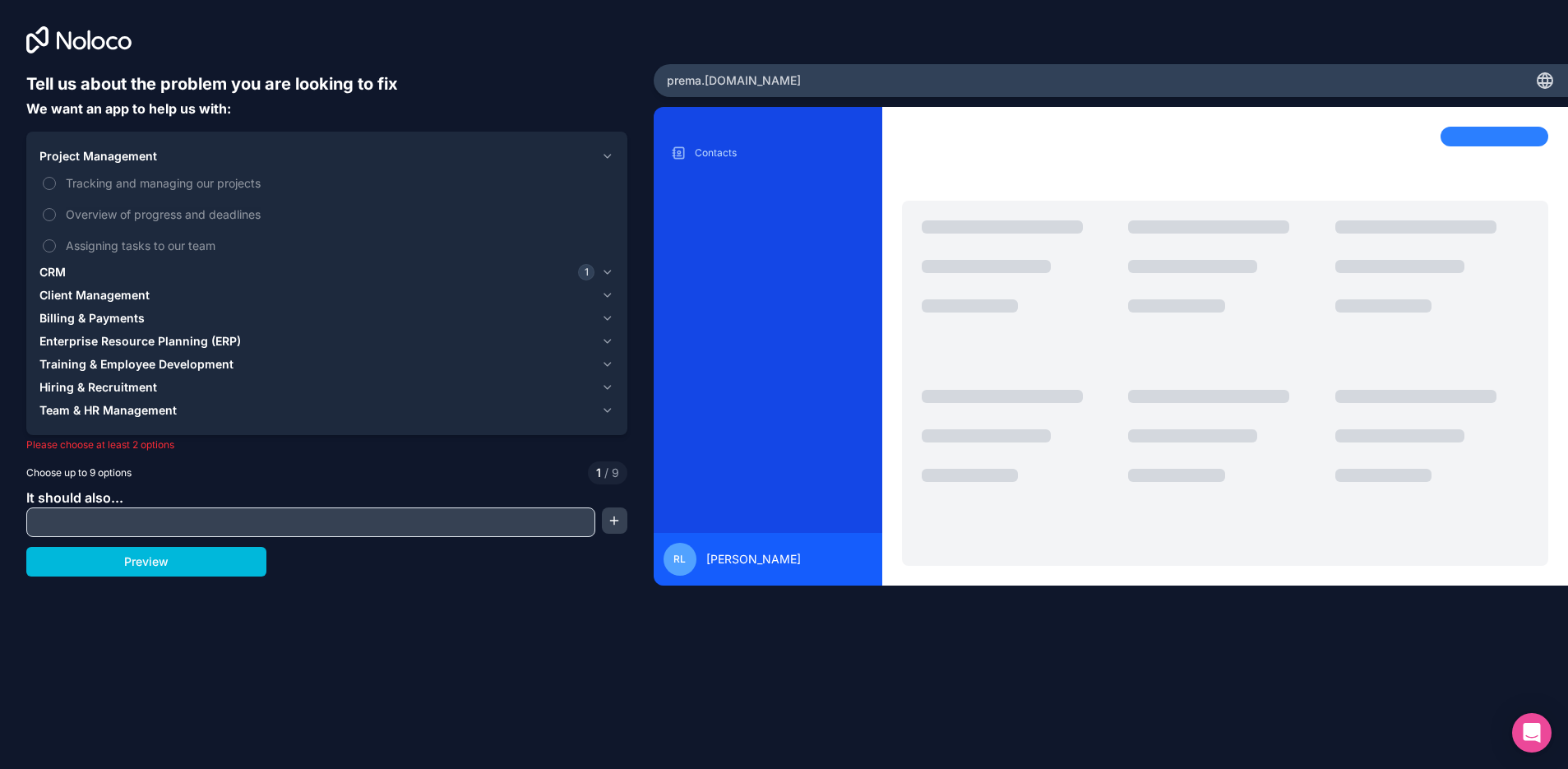
click at [149, 155] on span "Project Management" at bounding box center [97, 156] width 117 height 17
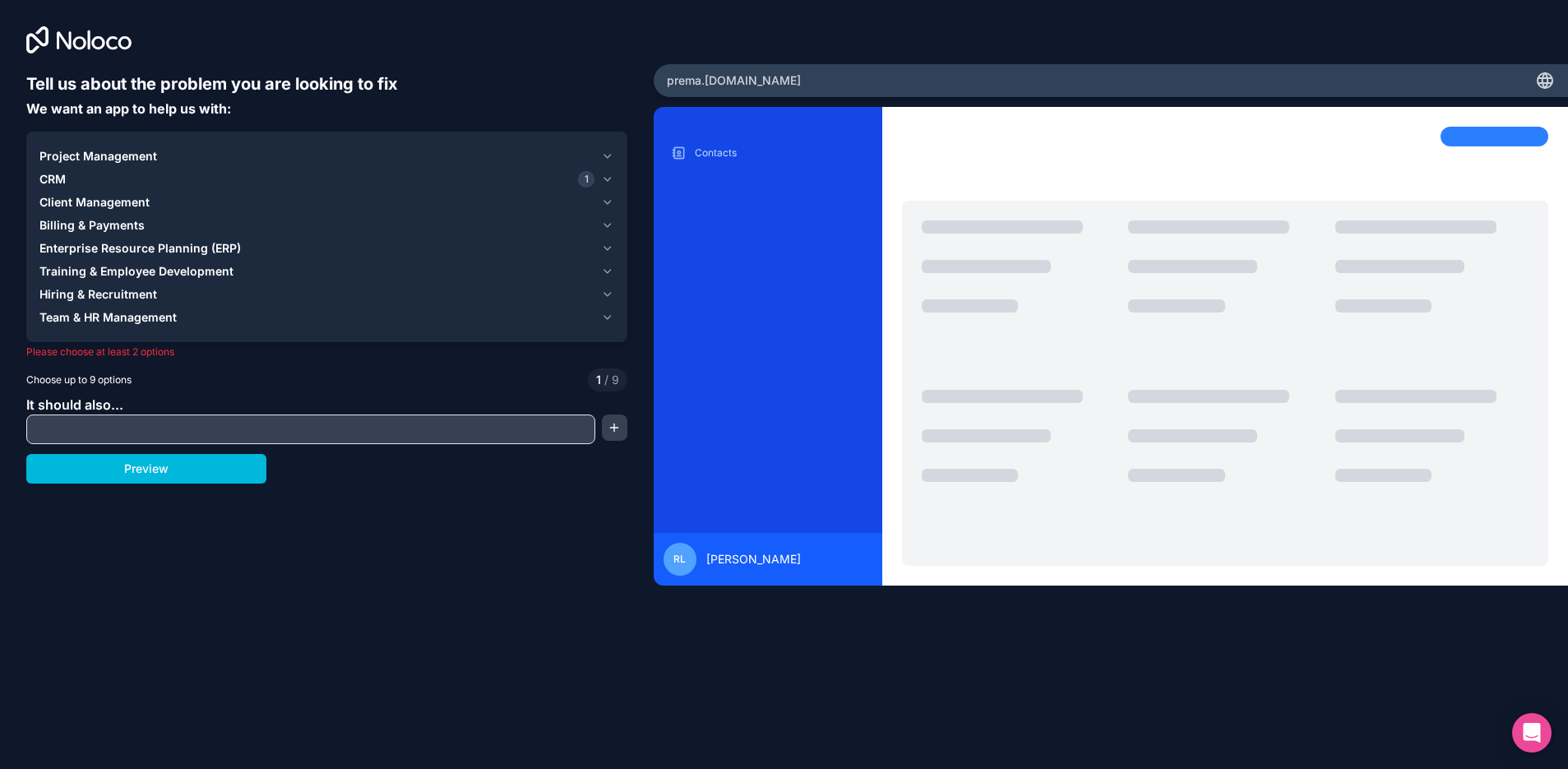
click at [101, 177] on div "CRM 1" at bounding box center [316, 180] width 555 height 17
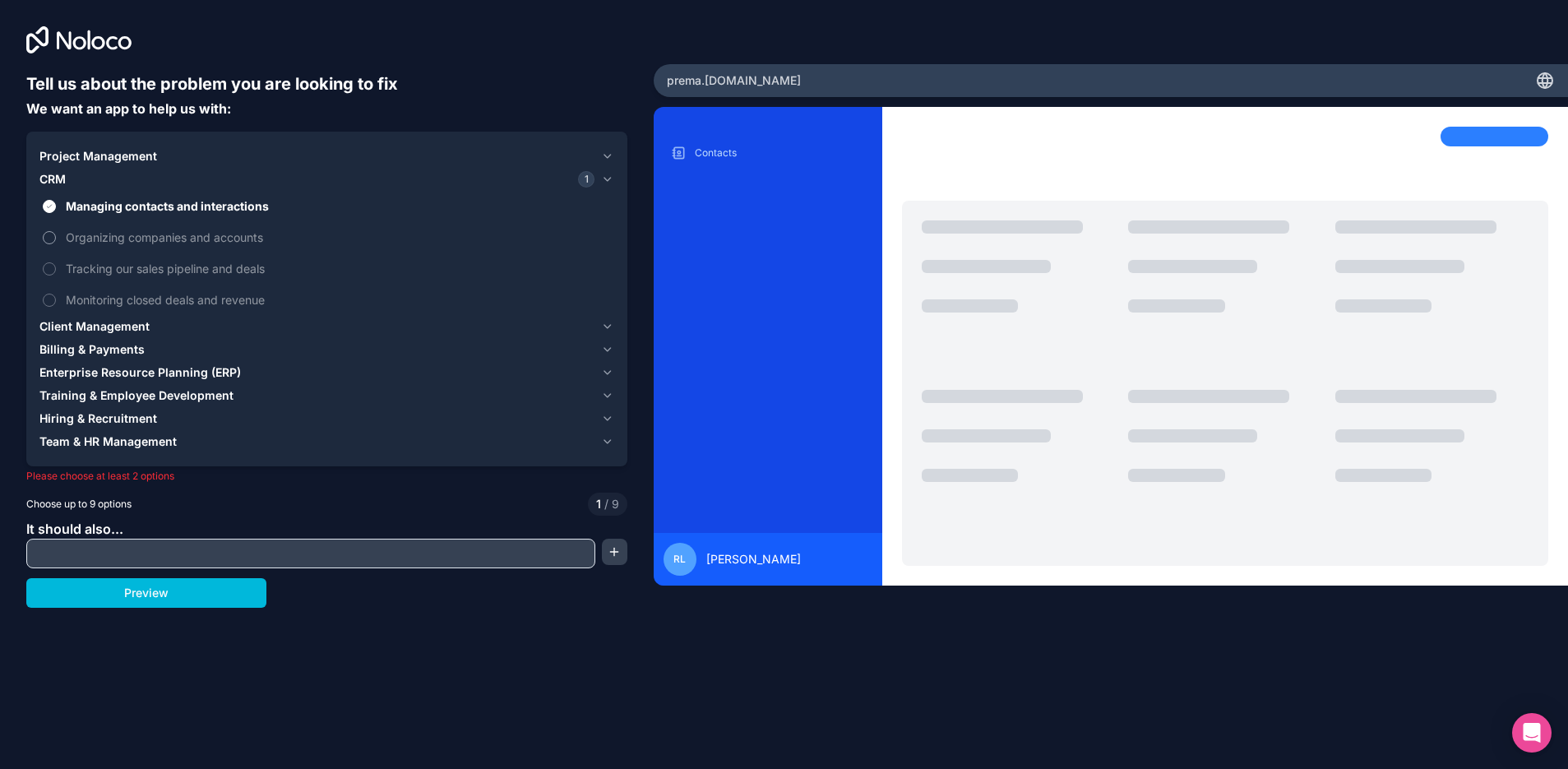
click at [155, 235] on span "Organizing companies and accounts" at bounding box center [338, 237] width 545 height 17
click at [56, 235] on button "Organizing companies and accounts" at bounding box center [49, 238] width 13 height 13
click at [141, 263] on span "Tracking our sales pipeline and deals" at bounding box center [338, 268] width 545 height 17
click at [56, 263] on button "Tracking our sales pipeline and deals" at bounding box center [49, 269] width 13 height 13
click at [152, 297] on span "Monitoring closed deals and revenue" at bounding box center [338, 300] width 545 height 17
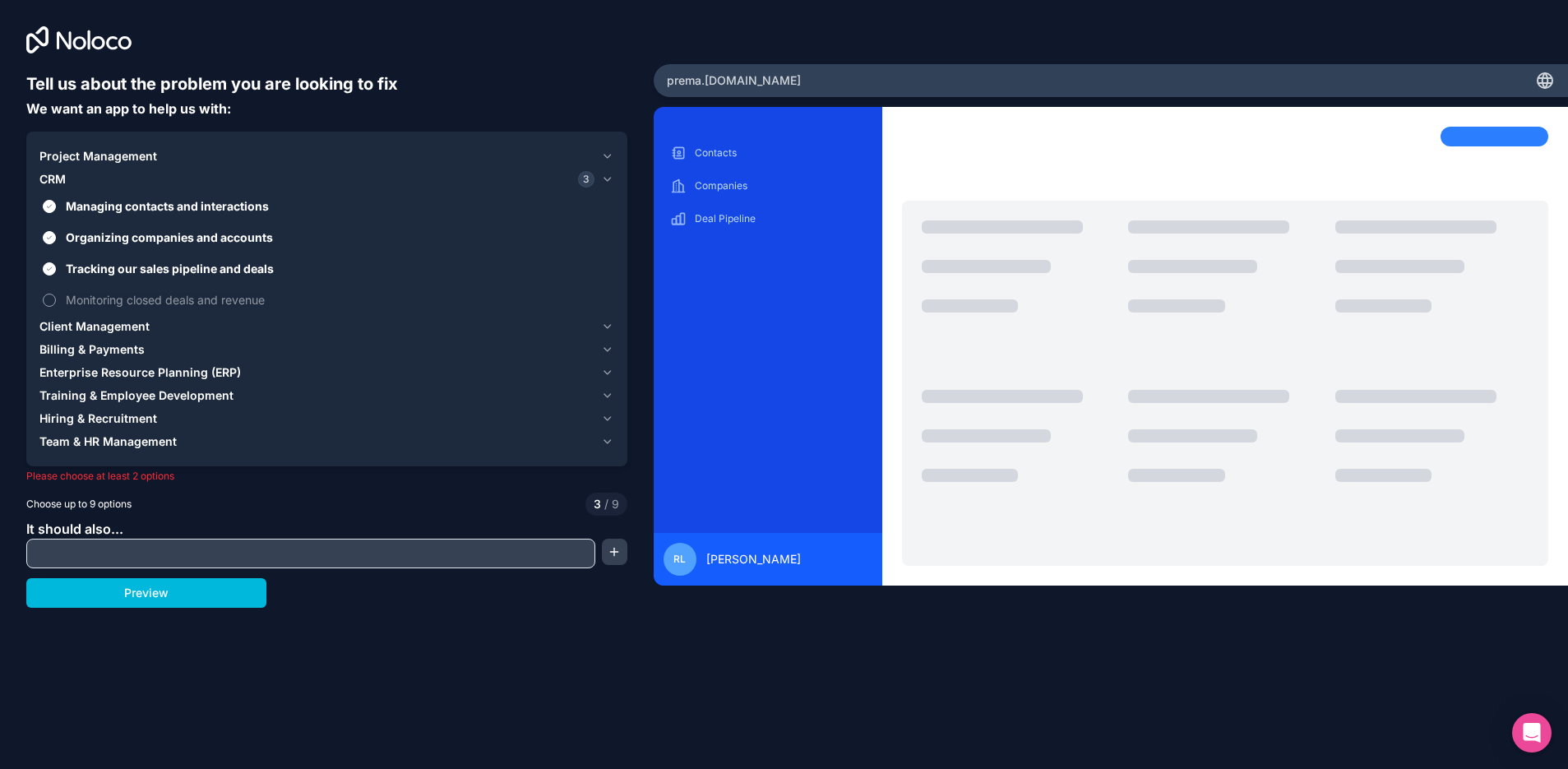
click at [56, 297] on button "Monitoring closed deals and revenue" at bounding box center [49, 300] width 13 height 13
click at [143, 330] on span "Client Management" at bounding box center [94, 327] width 110 height 17
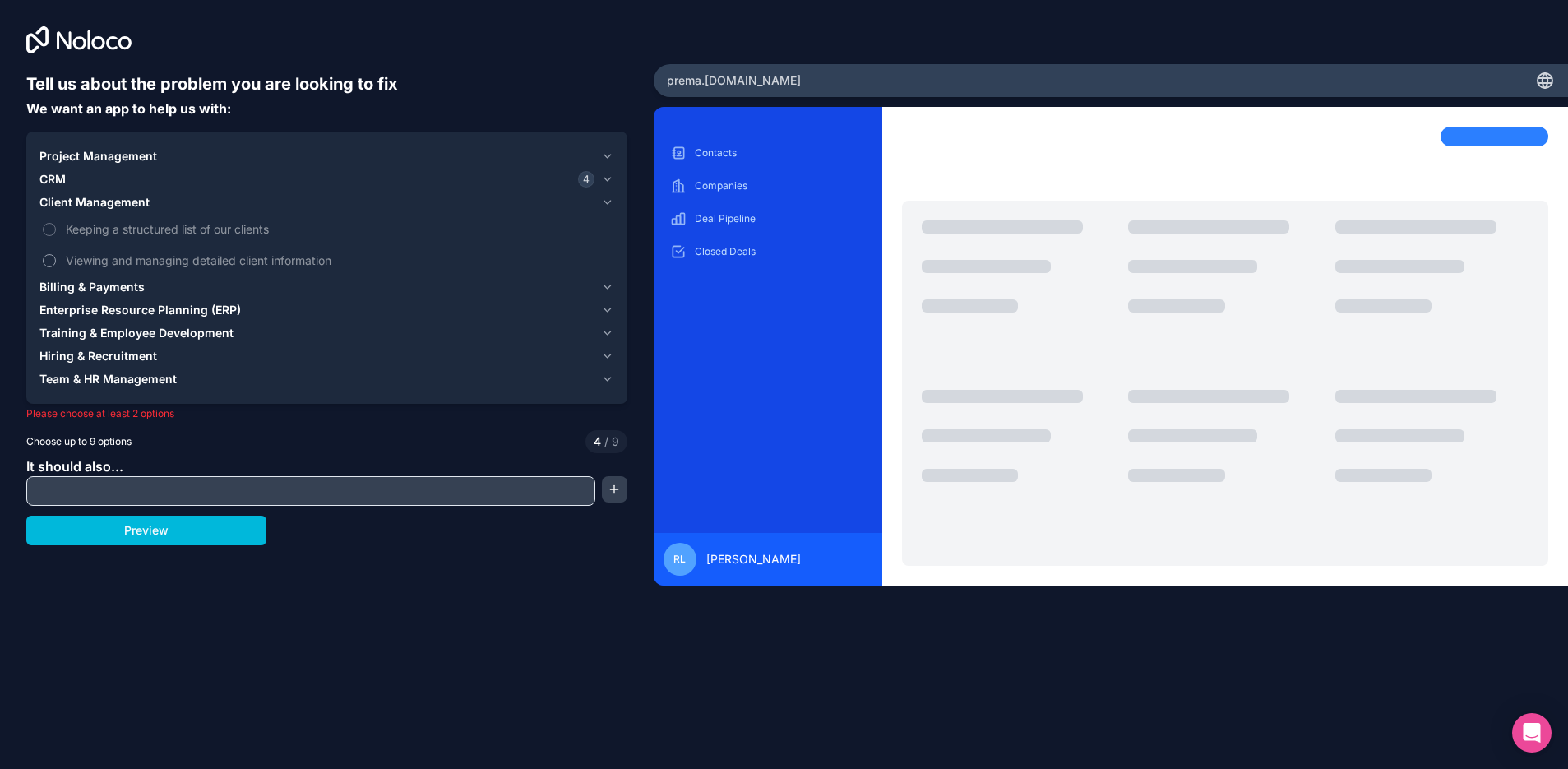
click at [188, 252] on span "Viewing and managing detailed client information" at bounding box center [338, 260] width 545 height 17
click at [56, 254] on button "Viewing and managing detailed client information" at bounding box center [49, 260] width 13 height 13
click at [111, 151] on span "Project Management" at bounding box center [97, 156] width 117 height 17
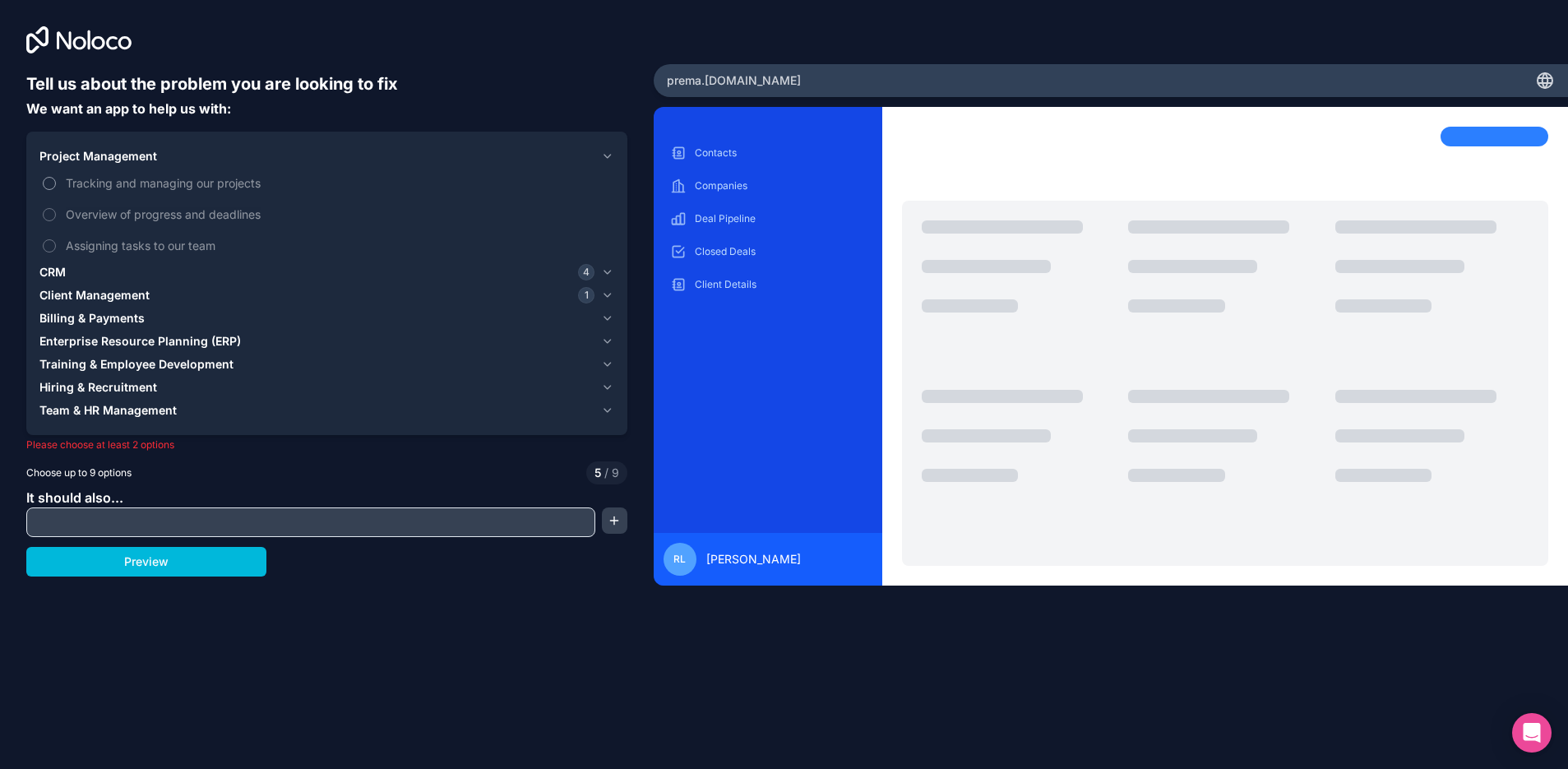
click at [136, 180] on span "Tracking and managing our projects" at bounding box center [338, 183] width 545 height 17
click at [56, 180] on button "Tracking and managing our projects" at bounding box center [49, 184] width 13 height 13
click at [171, 240] on span "Assigning tasks to our team" at bounding box center [338, 246] width 545 height 17
click at [56, 240] on button "Assigning tasks to our team" at bounding box center [49, 246] width 13 height 13
click at [134, 301] on span "Client Management" at bounding box center [94, 295] width 110 height 17
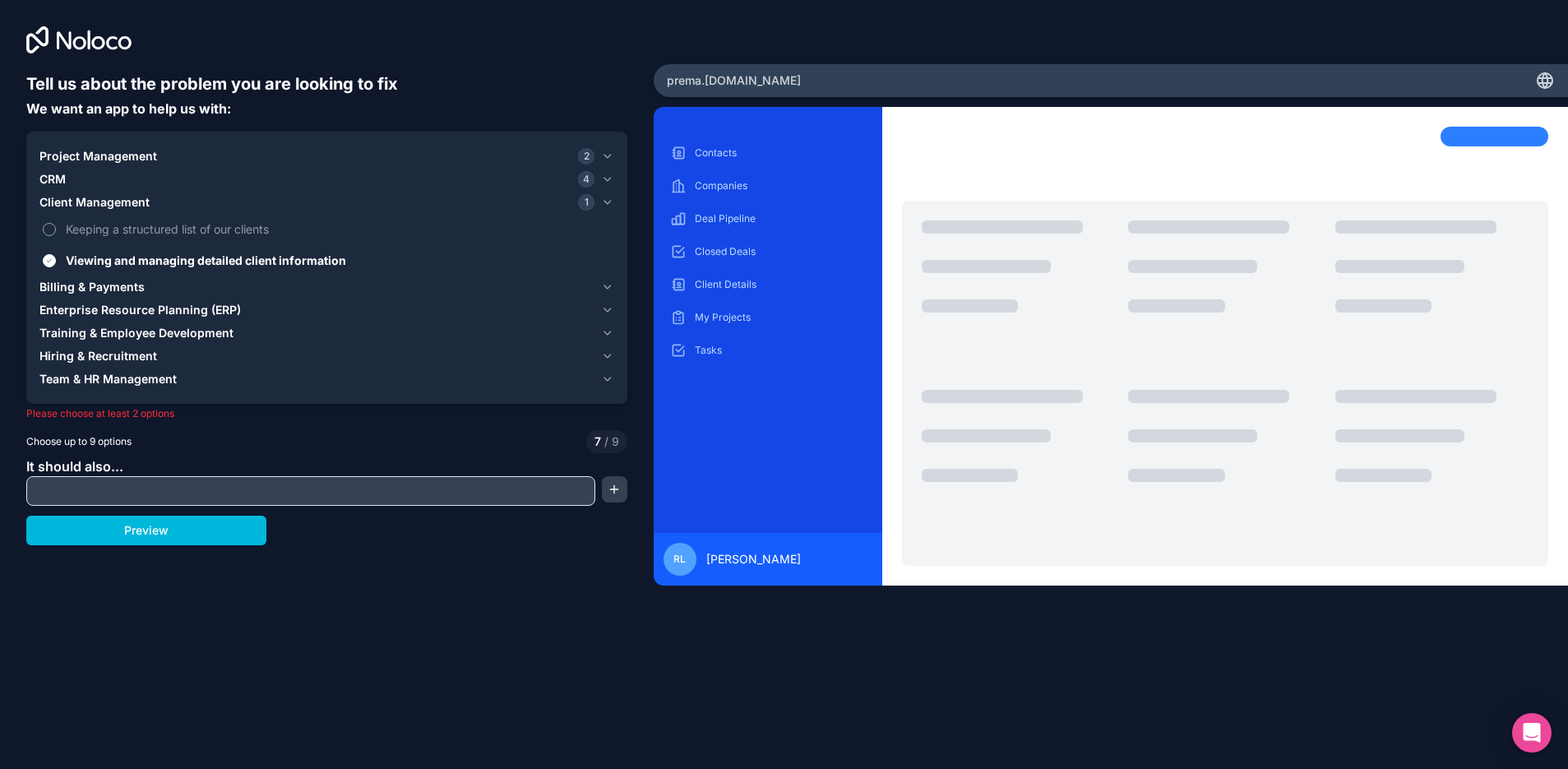
click at [219, 229] on span "Keeping a structured list of our clients" at bounding box center [338, 229] width 545 height 17
click at [56, 229] on button "Keeping a structured list of our clients" at bounding box center [49, 230] width 13 height 13
click at [160, 175] on div "CRM 4" at bounding box center [316, 180] width 555 height 17
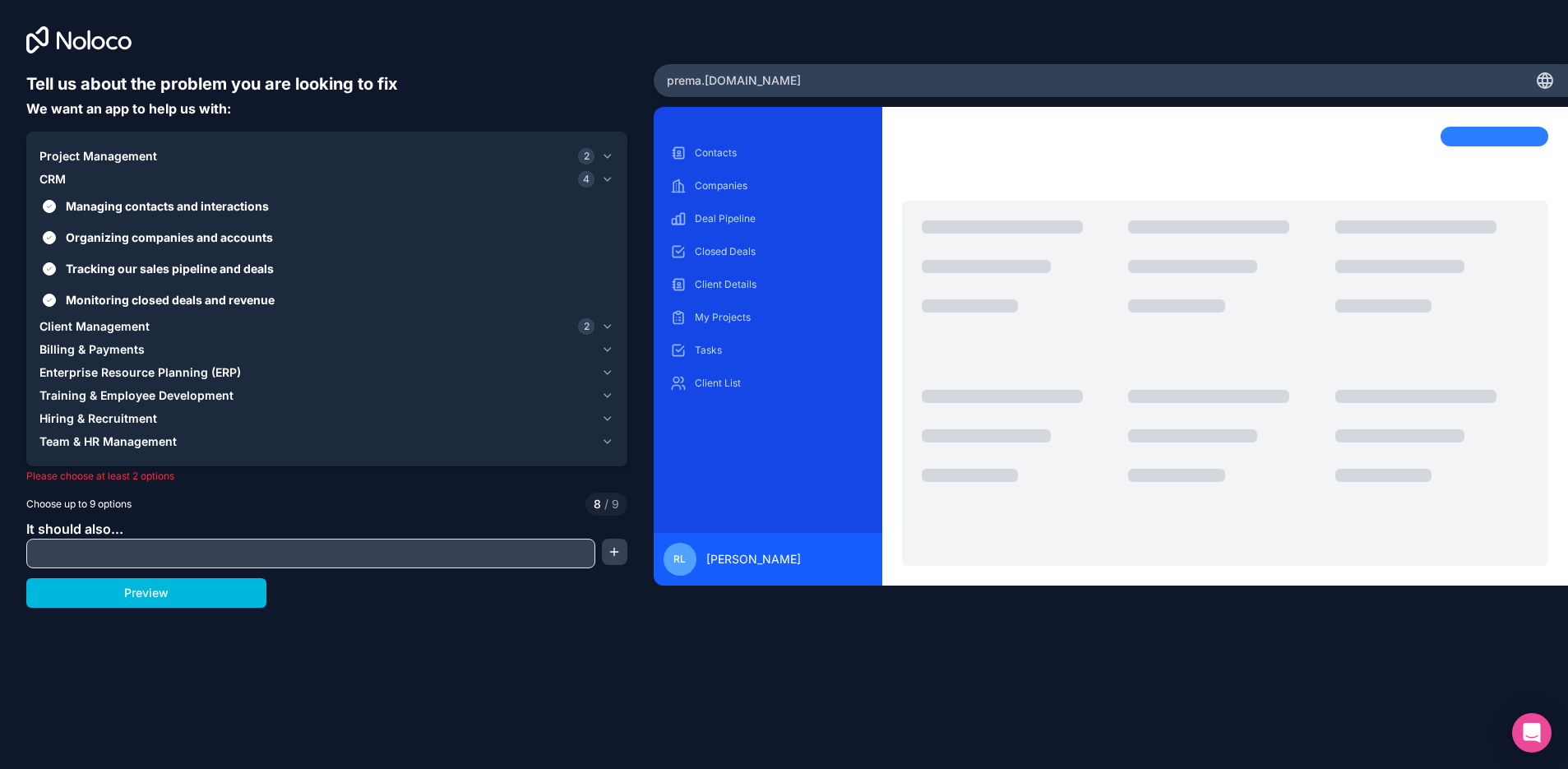
click at [163, 160] on div "Project Management 2" at bounding box center [316, 156] width 555 height 17
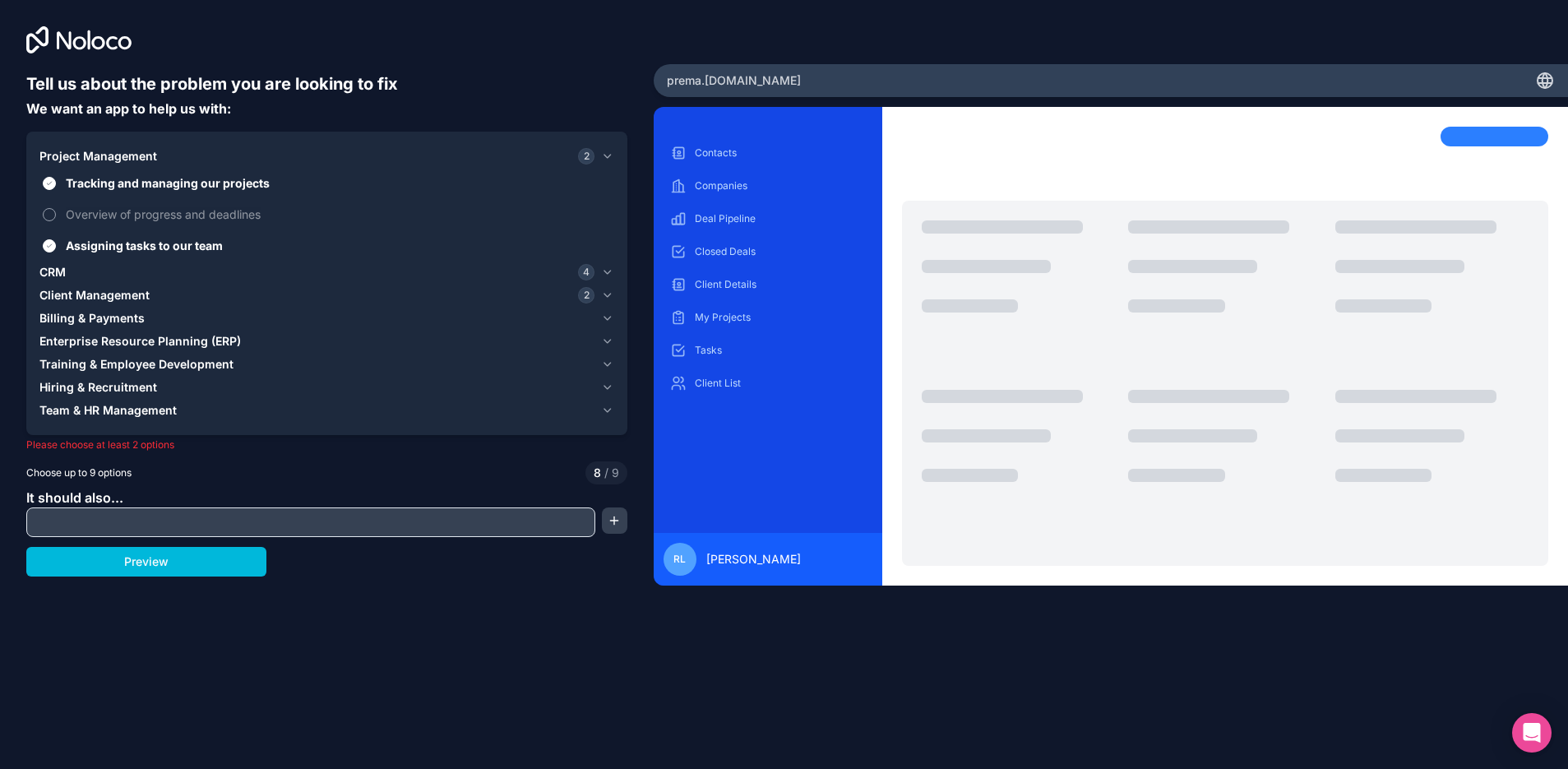
click at [168, 218] on span "Overview of progress and deadlines" at bounding box center [338, 214] width 545 height 17
click at [56, 218] on button "Overview of progress and deadlines" at bounding box center [49, 215] width 13 height 13
click at [136, 320] on span "Billing & Payments" at bounding box center [92, 319] width 106 height 17
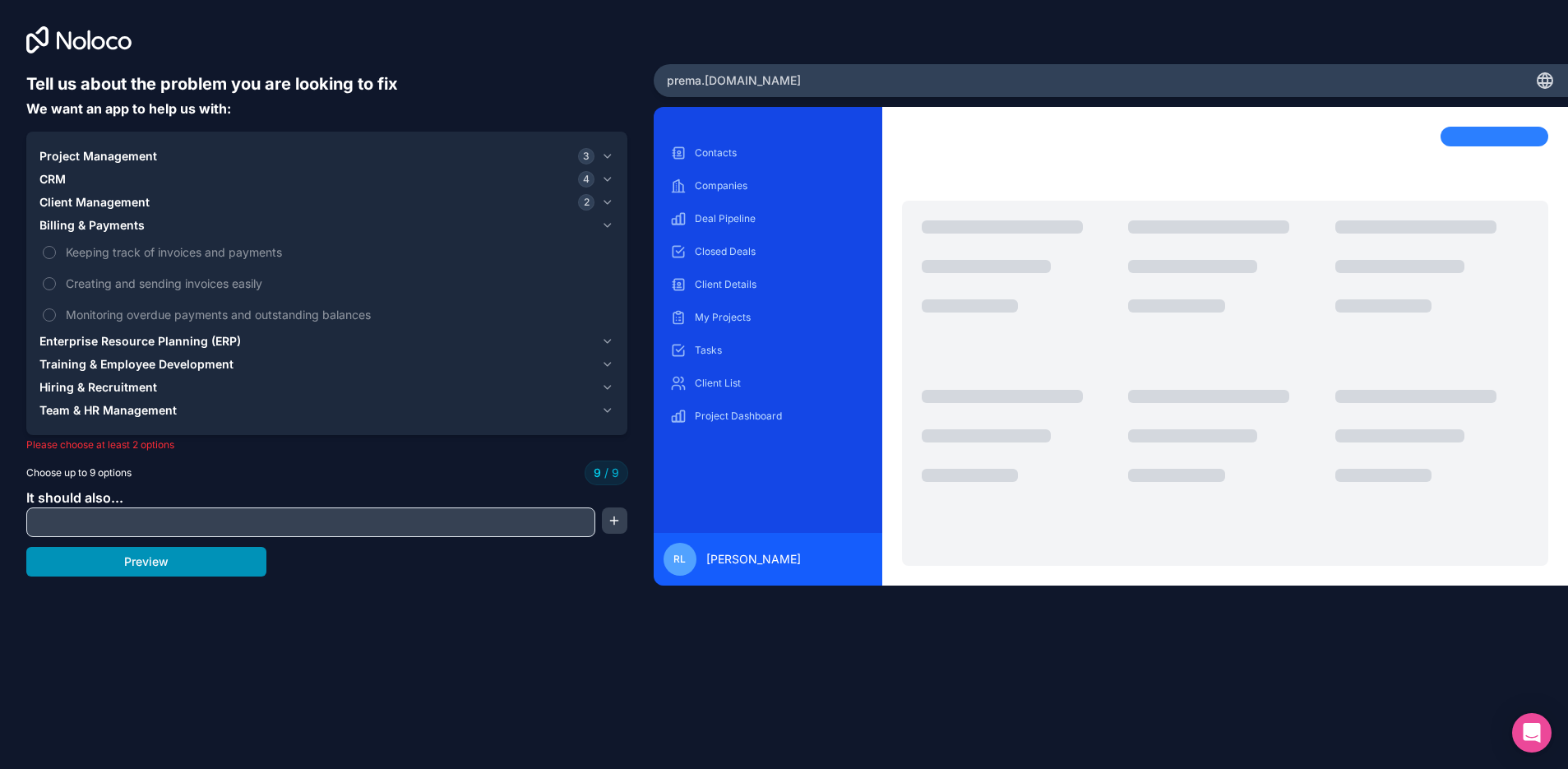
click at [186, 570] on button "Preview" at bounding box center [146, 562] width 240 height 30
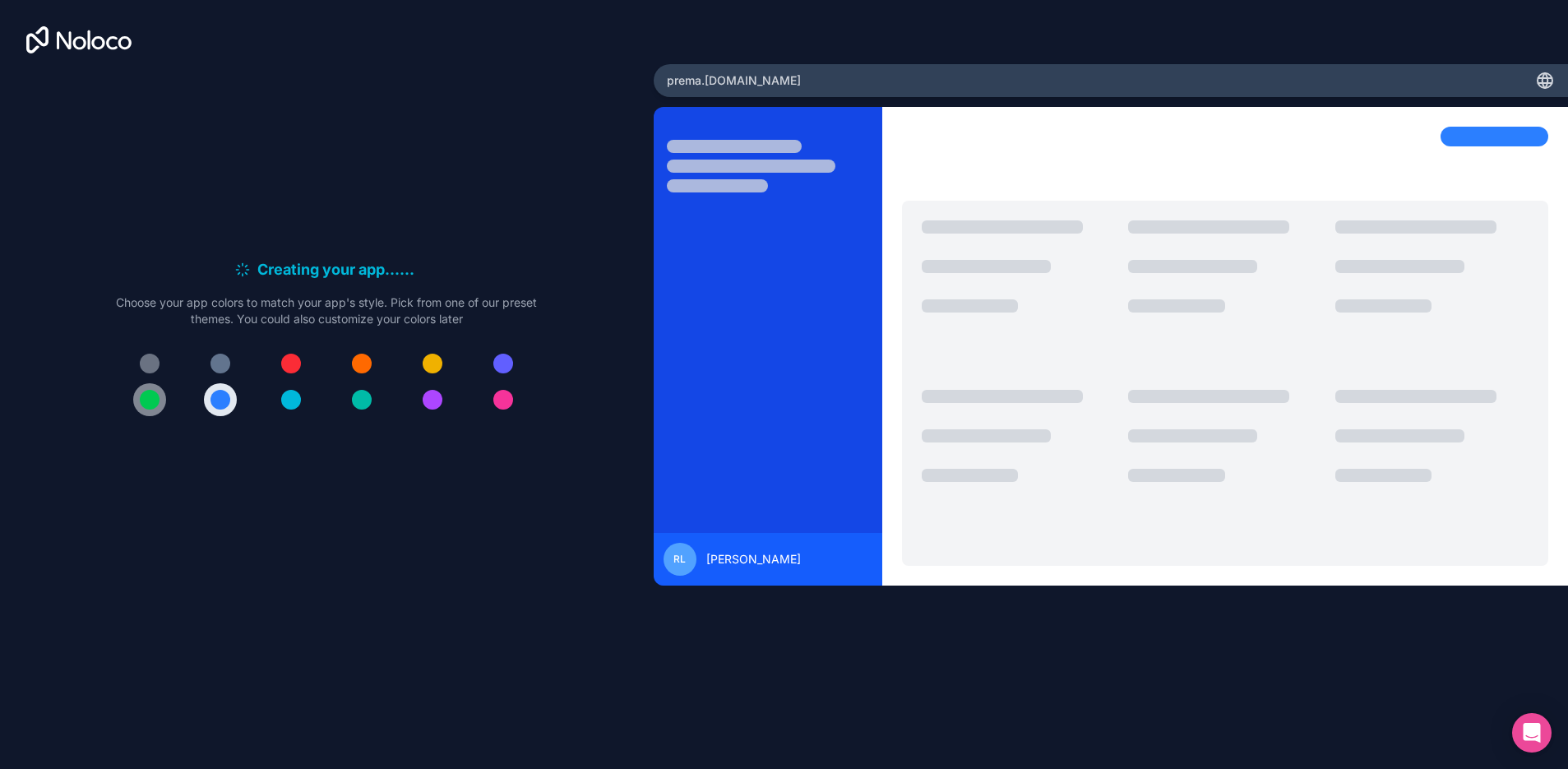
click at [155, 392] on div at bounding box center [150, 399] width 20 height 20
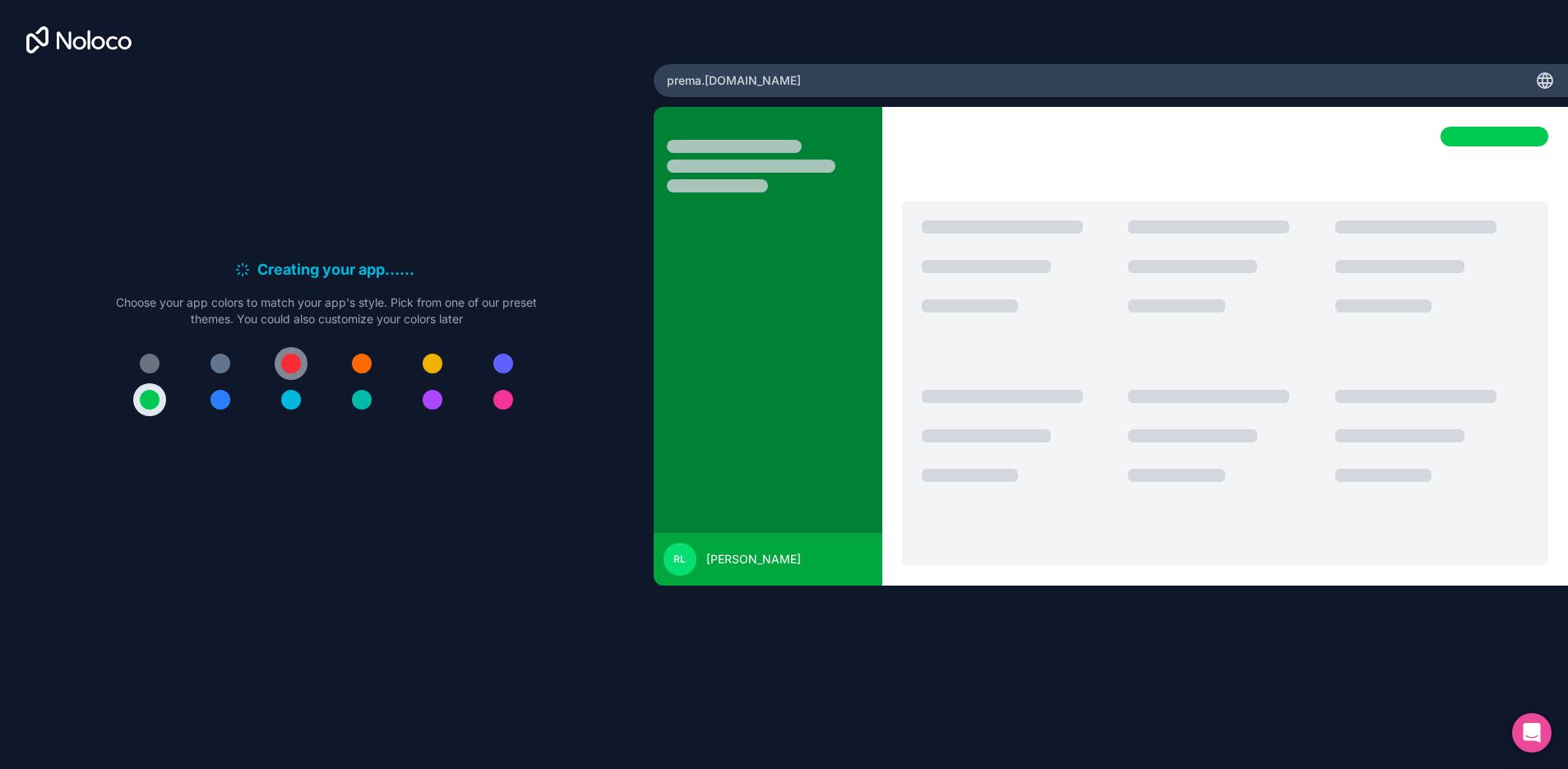
click at [294, 360] on div at bounding box center [291, 364] width 20 height 20
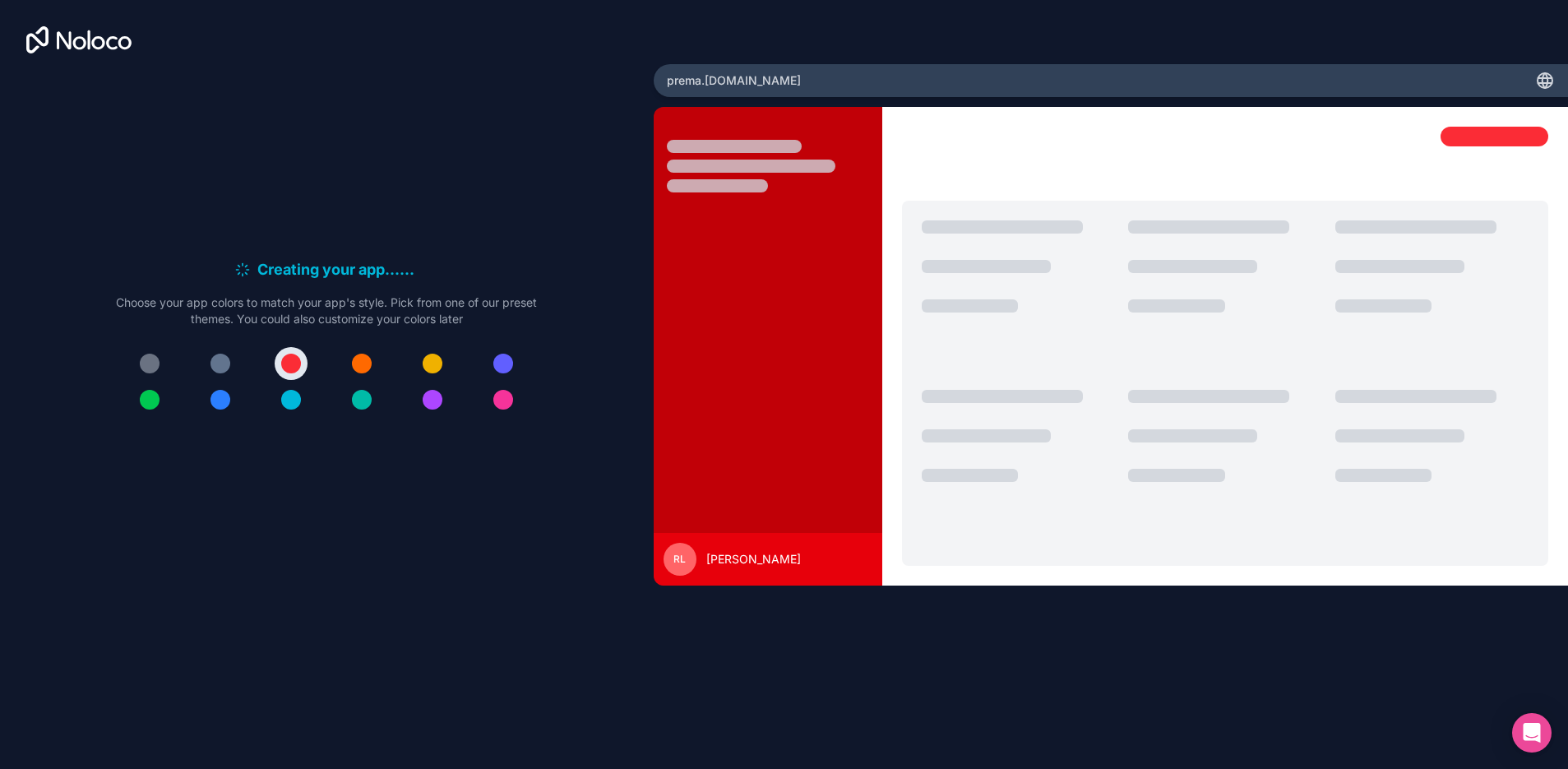
click at [751, 558] on span "[PERSON_NAME]" at bounding box center [754, 559] width 95 height 17
click at [883, 88] on div "prema .[DOMAIN_NAME]" at bounding box center [1110, 81] width 914 height 33
click at [882, 62] on div "Creating your app... . . . Meanwhile, let's personalize it! Choose your app col…" at bounding box center [784, 384] width 1568 height 769
click at [1467, 146] on div at bounding box center [1494, 136] width 107 height 20
click at [1476, 127] on div at bounding box center [1494, 136] width 107 height 20
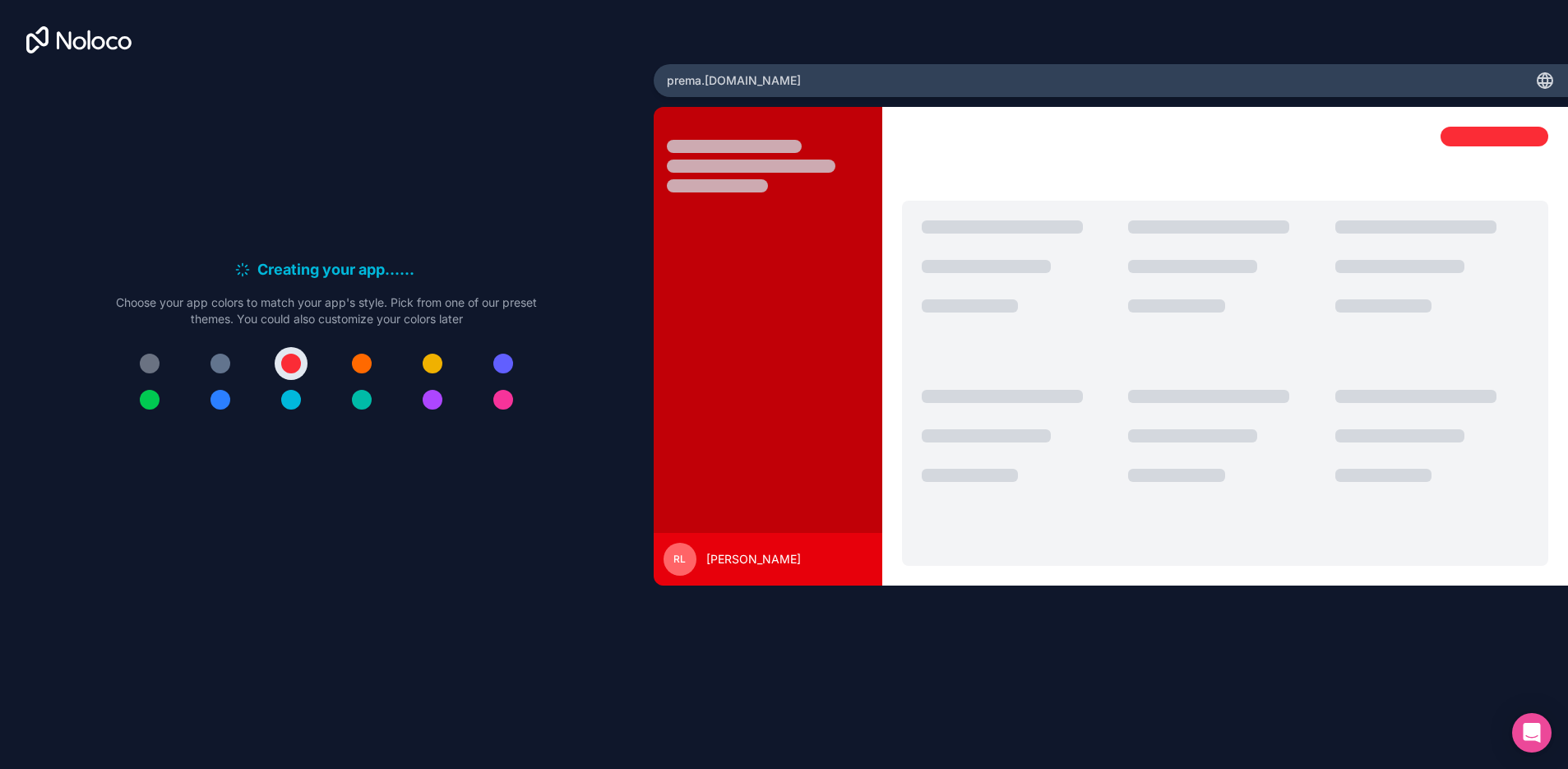
click at [1551, 80] on icon at bounding box center [1545, 81] width 20 height 20
drag, startPoint x: 1488, startPoint y: 136, endPoint x: 726, endPoint y: 253, distance: 770.9
click at [1487, 136] on div at bounding box center [1494, 136] width 107 height 20
click at [442, 355] on button at bounding box center [433, 364] width 33 height 33
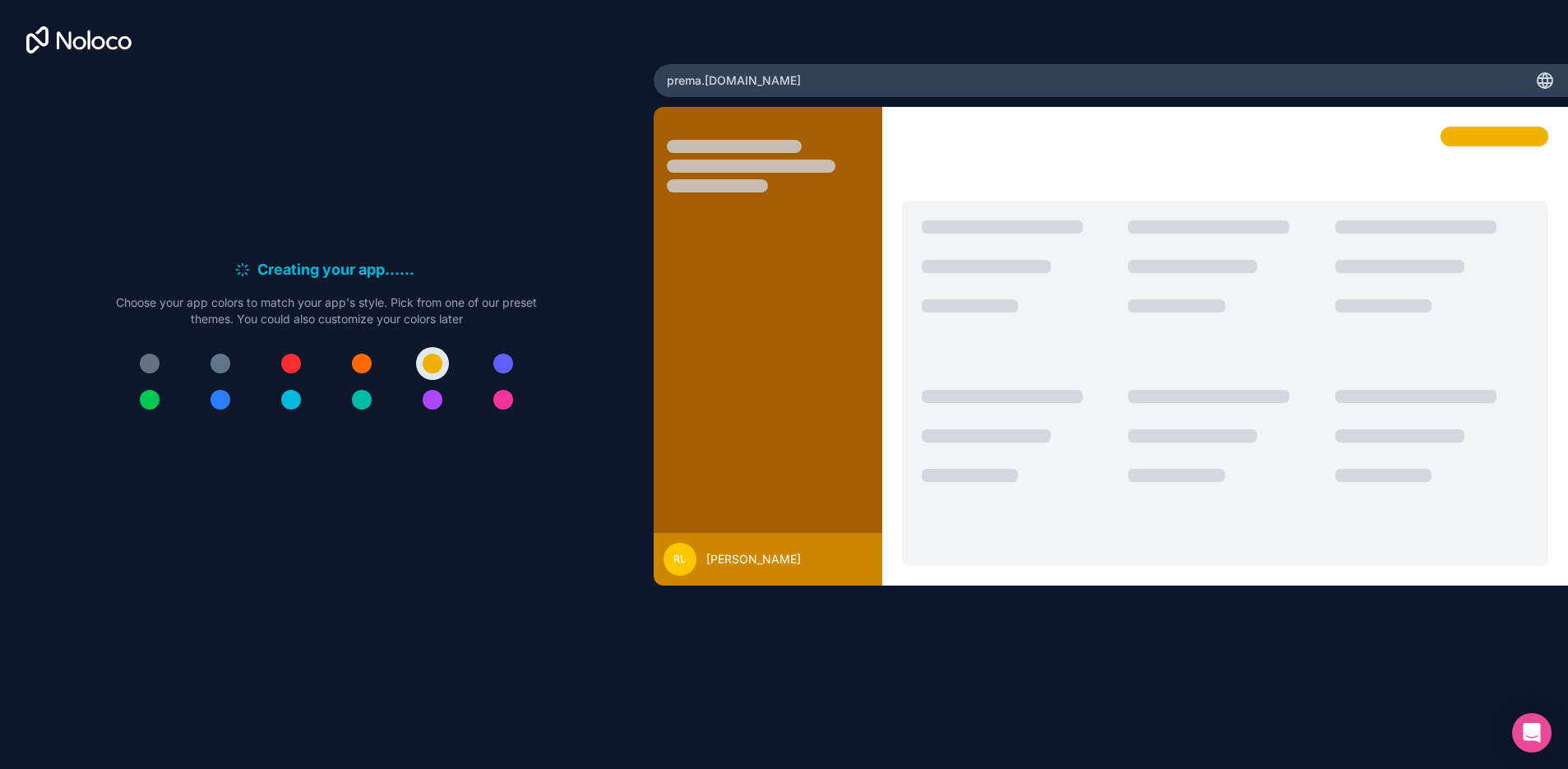
click at [343, 362] on div at bounding box center [326, 381] width 421 height 69
click at [289, 373] on div at bounding box center [291, 364] width 20 height 20
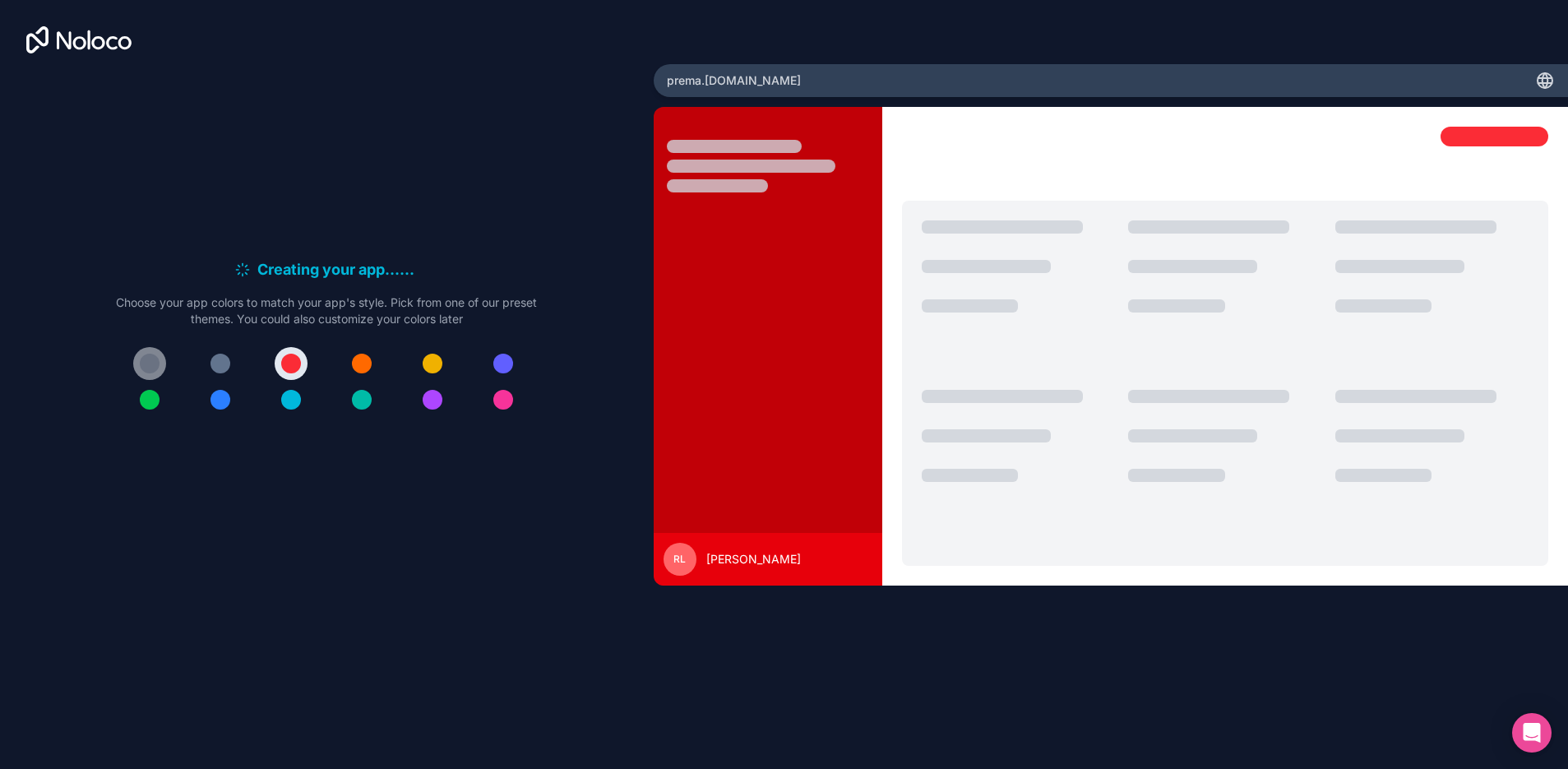
click at [152, 348] on button at bounding box center [150, 364] width 33 height 33
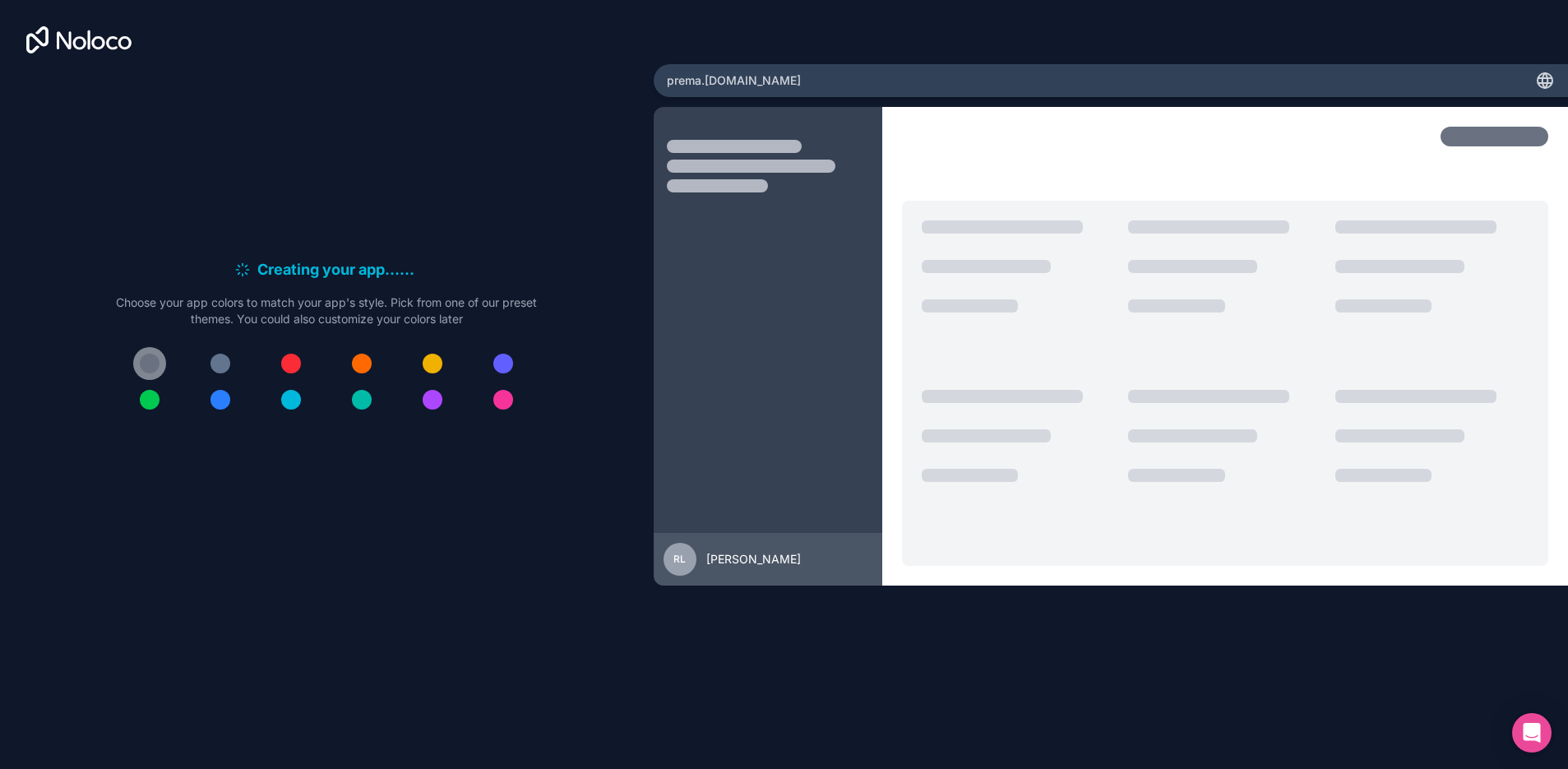
click at [154, 355] on div at bounding box center [150, 364] width 20 height 20
click at [302, 367] on button at bounding box center [291, 364] width 33 height 33
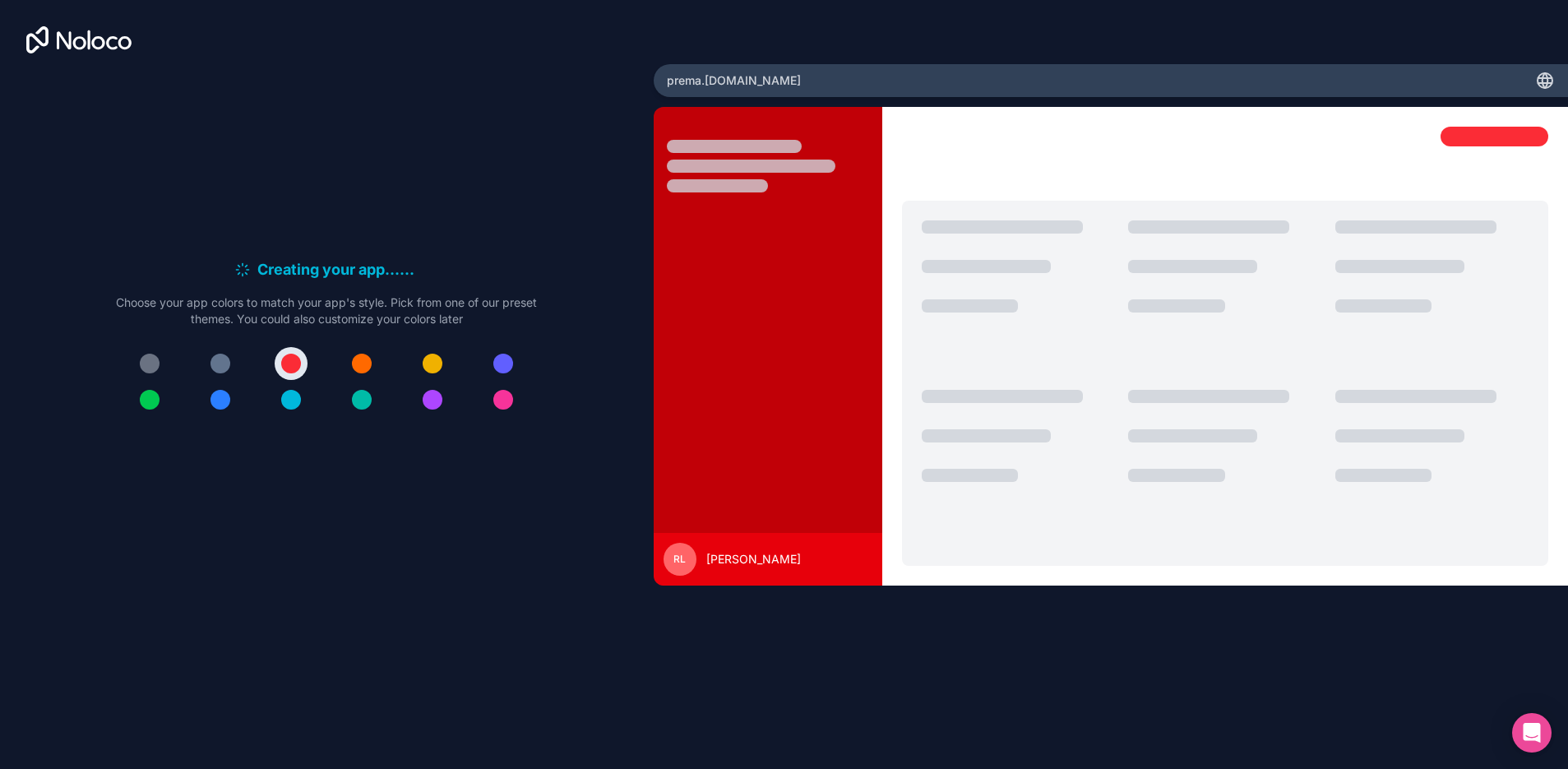
click at [1520, 142] on div at bounding box center [1494, 136] width 107 height 20
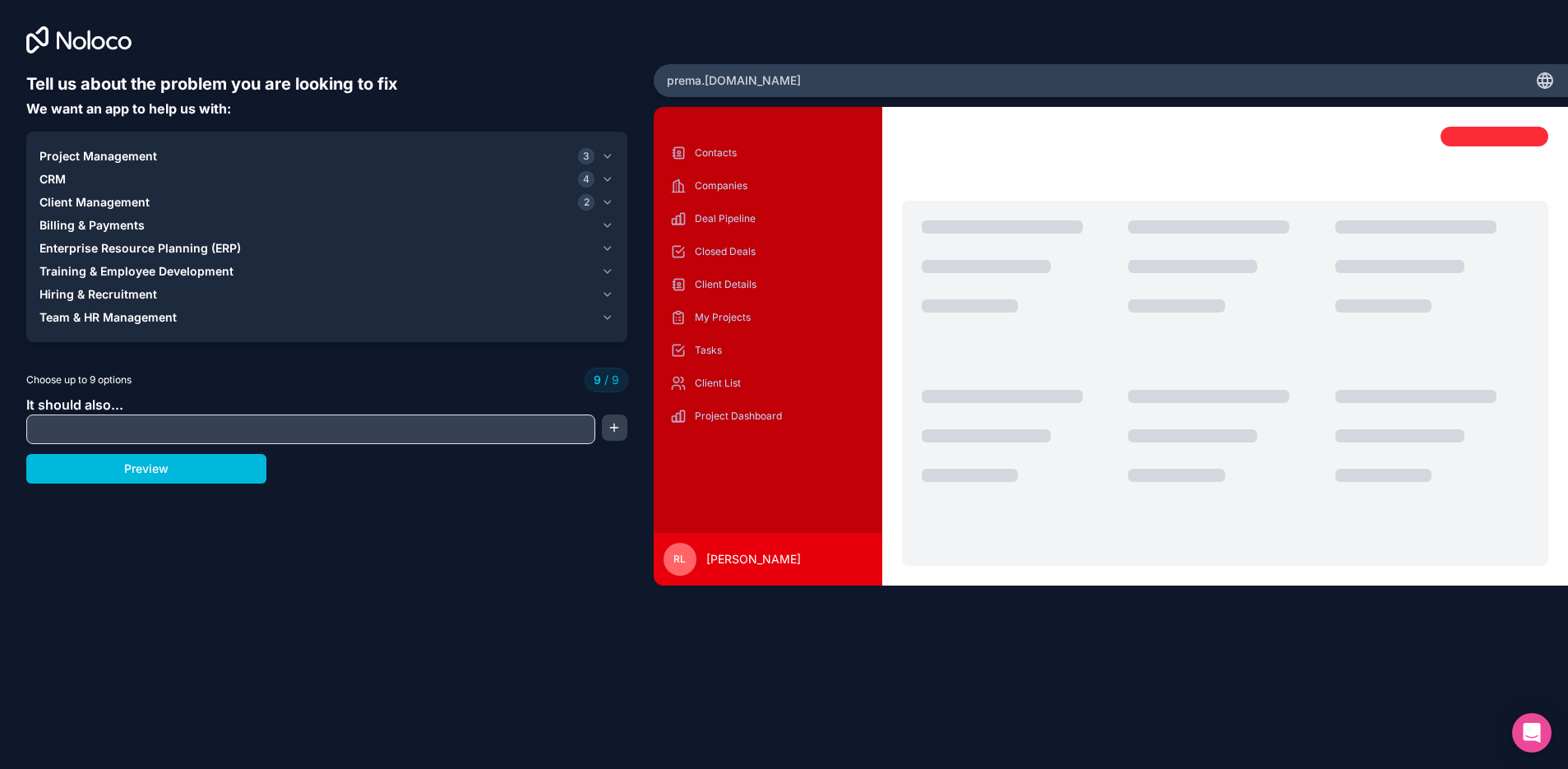
click at [322, 145] on button "Project Management 3" at bounding box center [326, 156] width 575 height 23
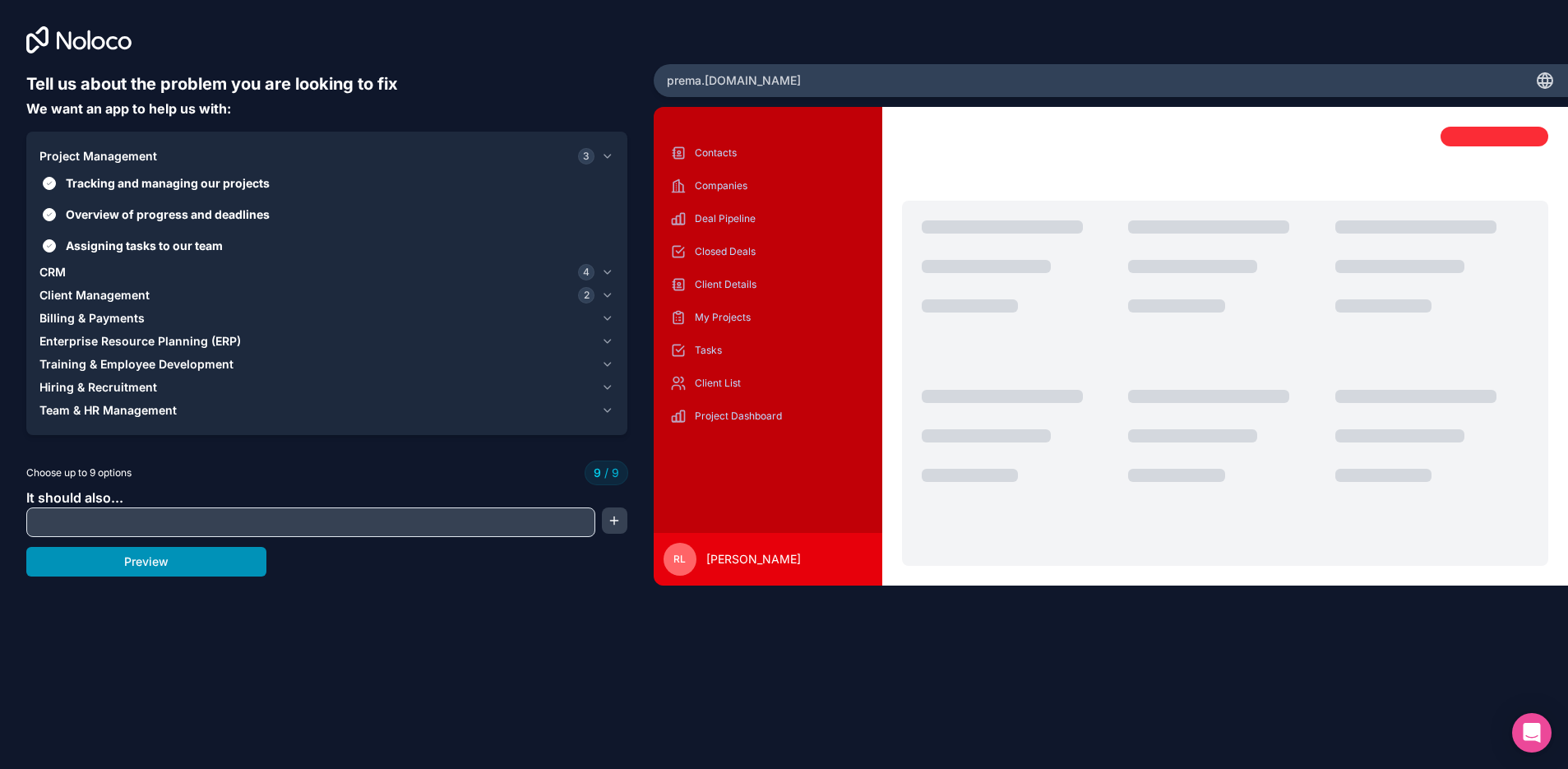
click at [215, 561] on button "Preview" at bounding box center [146, 562] width 240 height 30
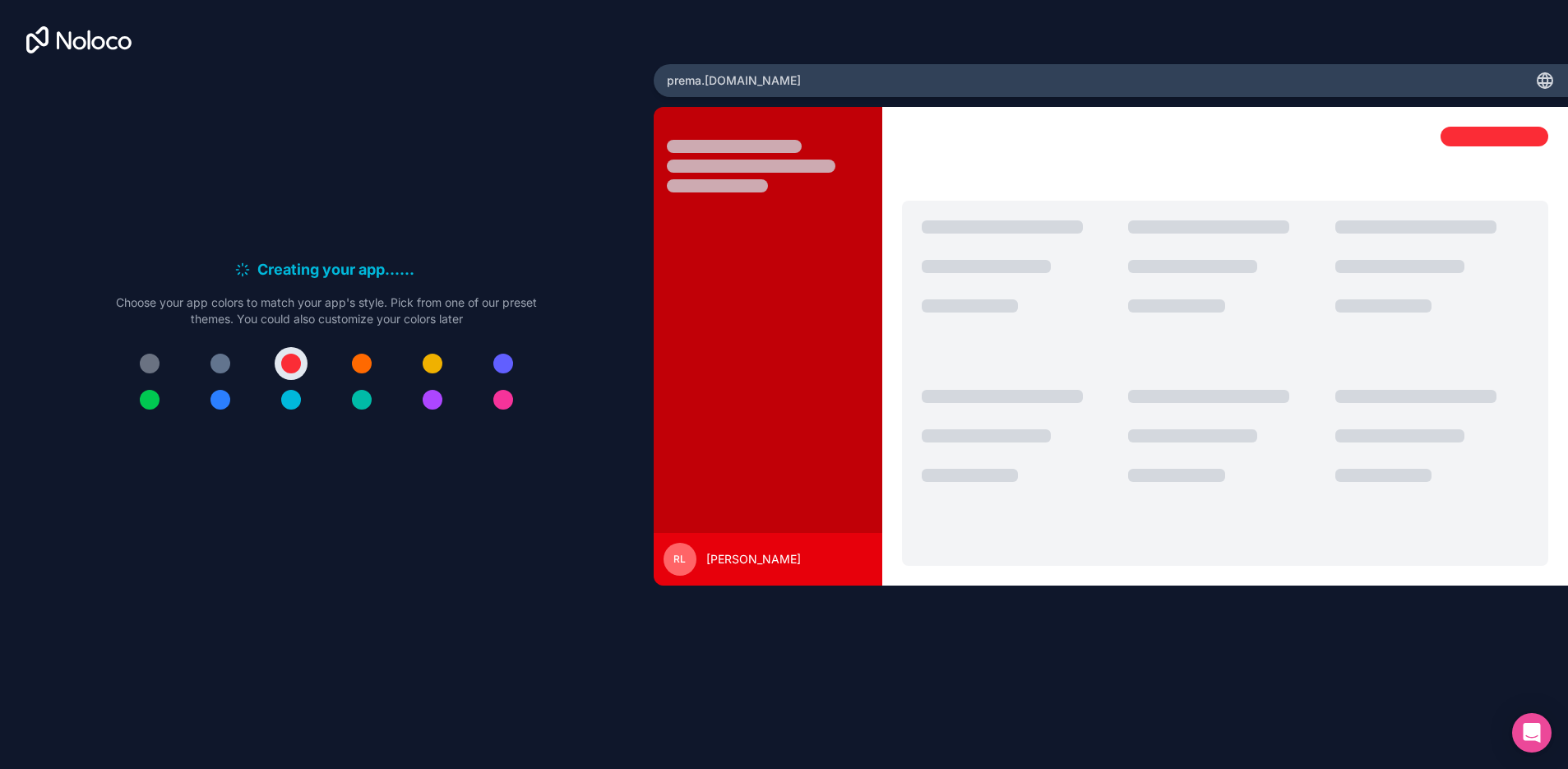
click at [675, 556] on span "RL" at bounding box center [679, 559] width 12 height 13
click at [772, 85] on div "prema .[DOMAIN_NAME]" at bounding box center [1110, 81] width 914 height 33
click at [1543, 730] on div "Open Intercom Messenger" at bounding box center [1532, 733] width 43 height 43
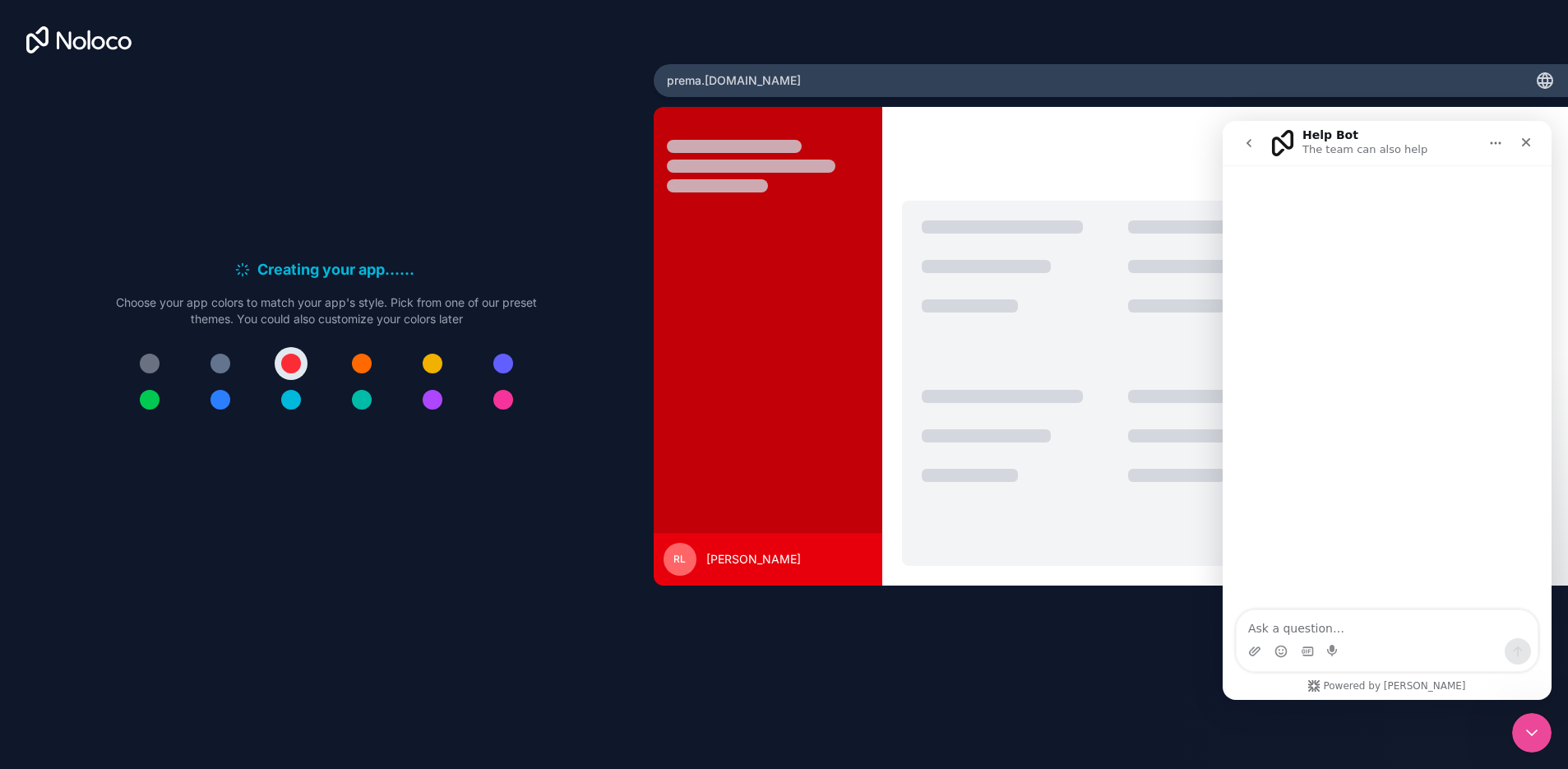
click at [1544, 729] on div "Close Intercom Messenger" at bounding box center [1531, 732] width 39 height 39
